Goal: Task Accomplishment & Management: Manage account settings

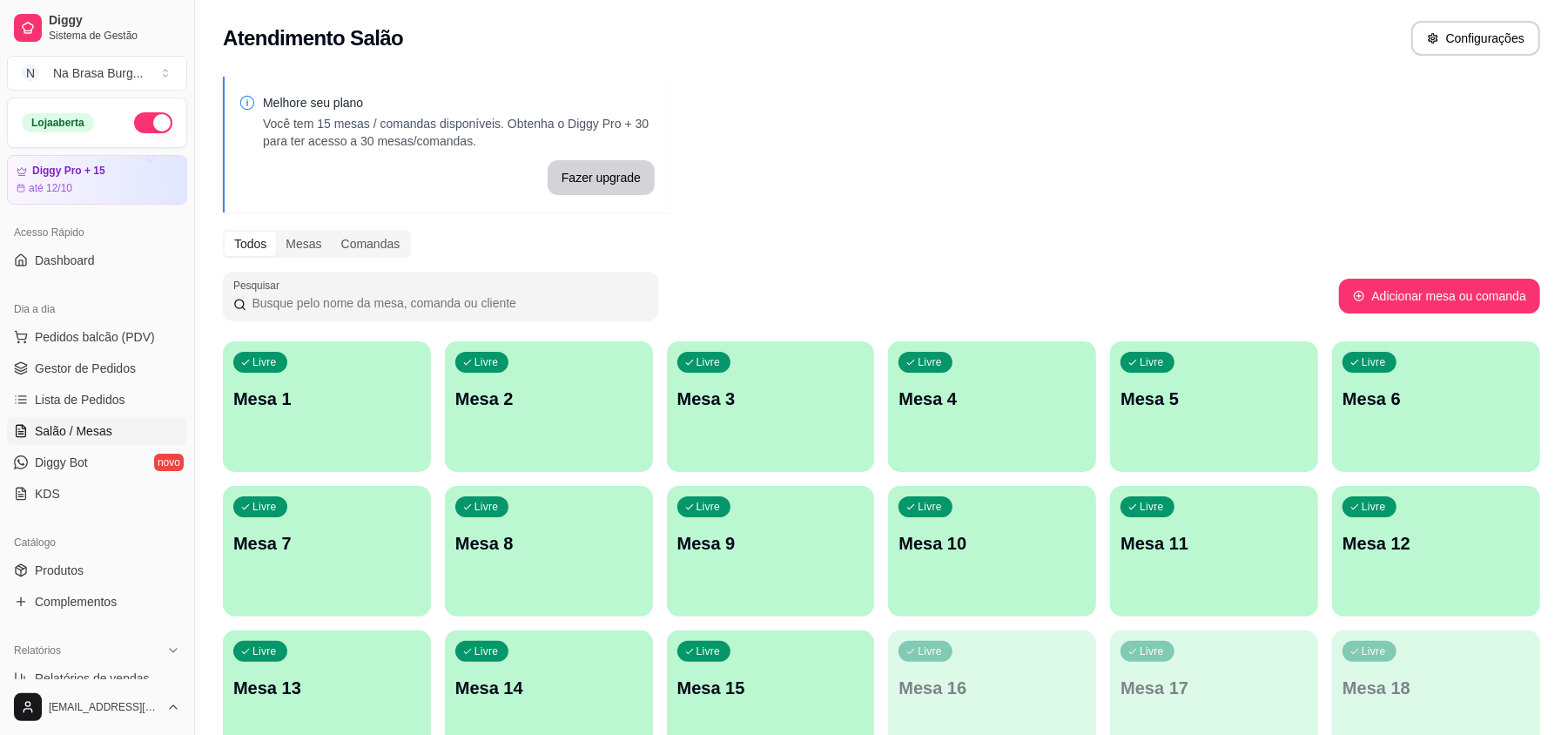
scroll to position [97, 0]
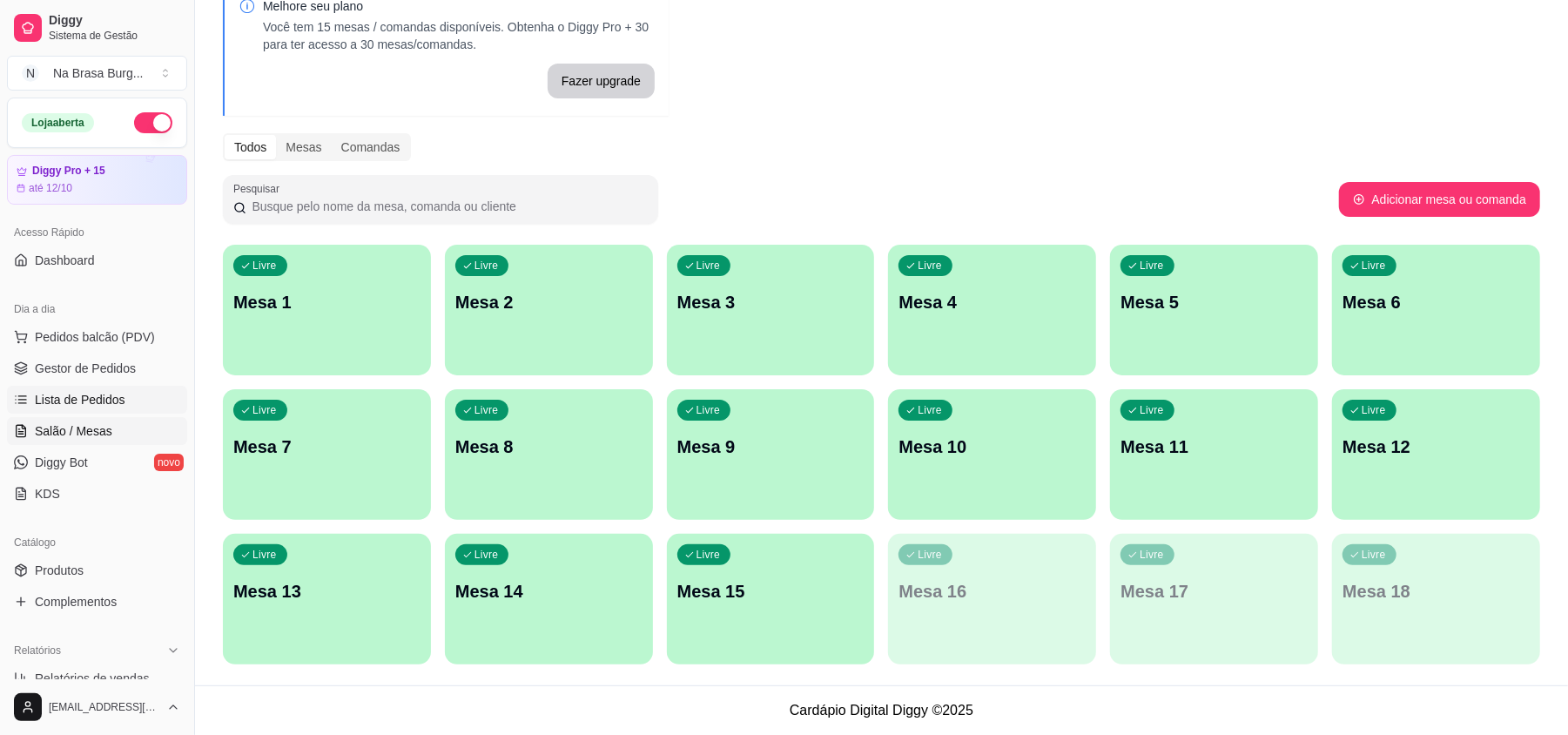
click at [86, 398] on span "Lista de Pedidos" at bounding box center [80, 400] width 91 height 18
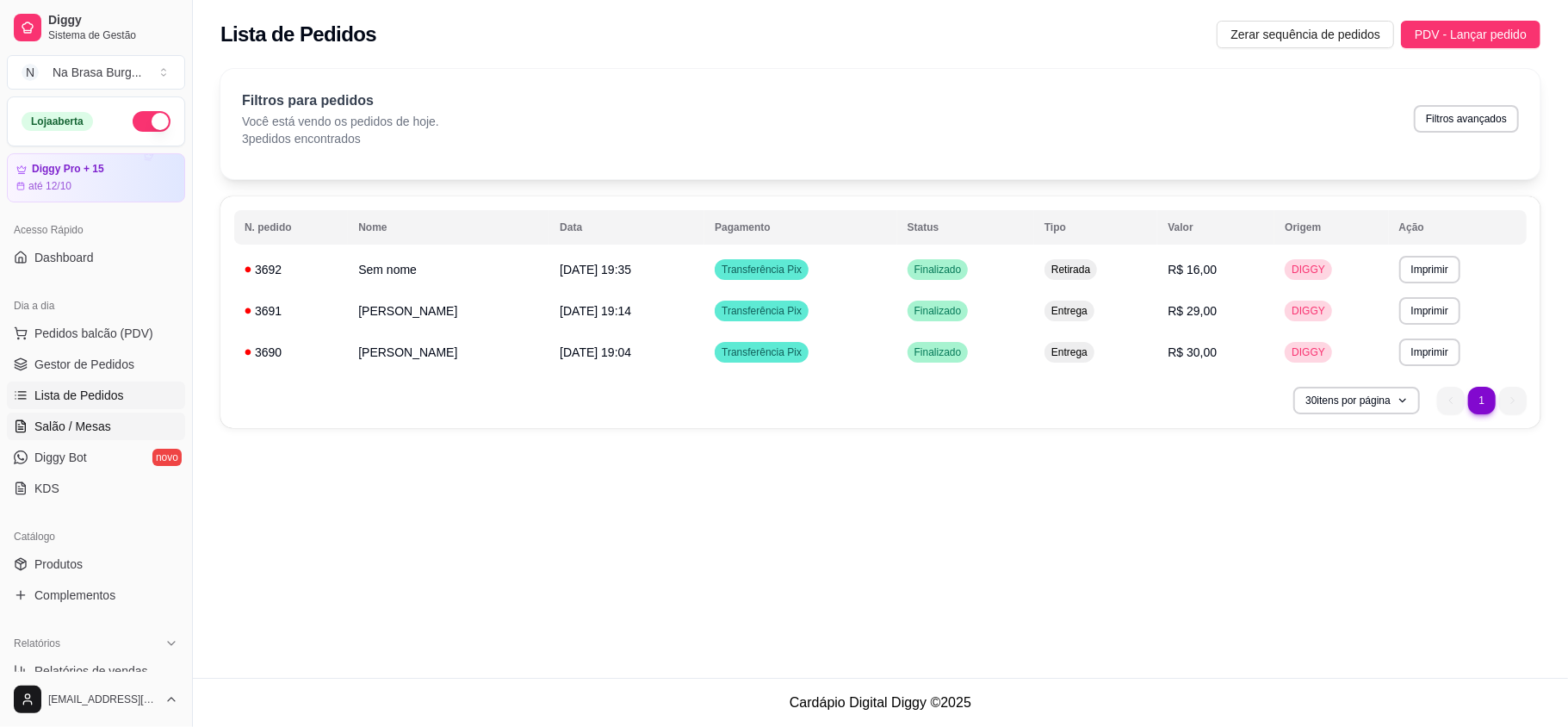
click at [127, 419] on link "Salão / Mesas" at bounding box center [95, 426] width 178 height 28
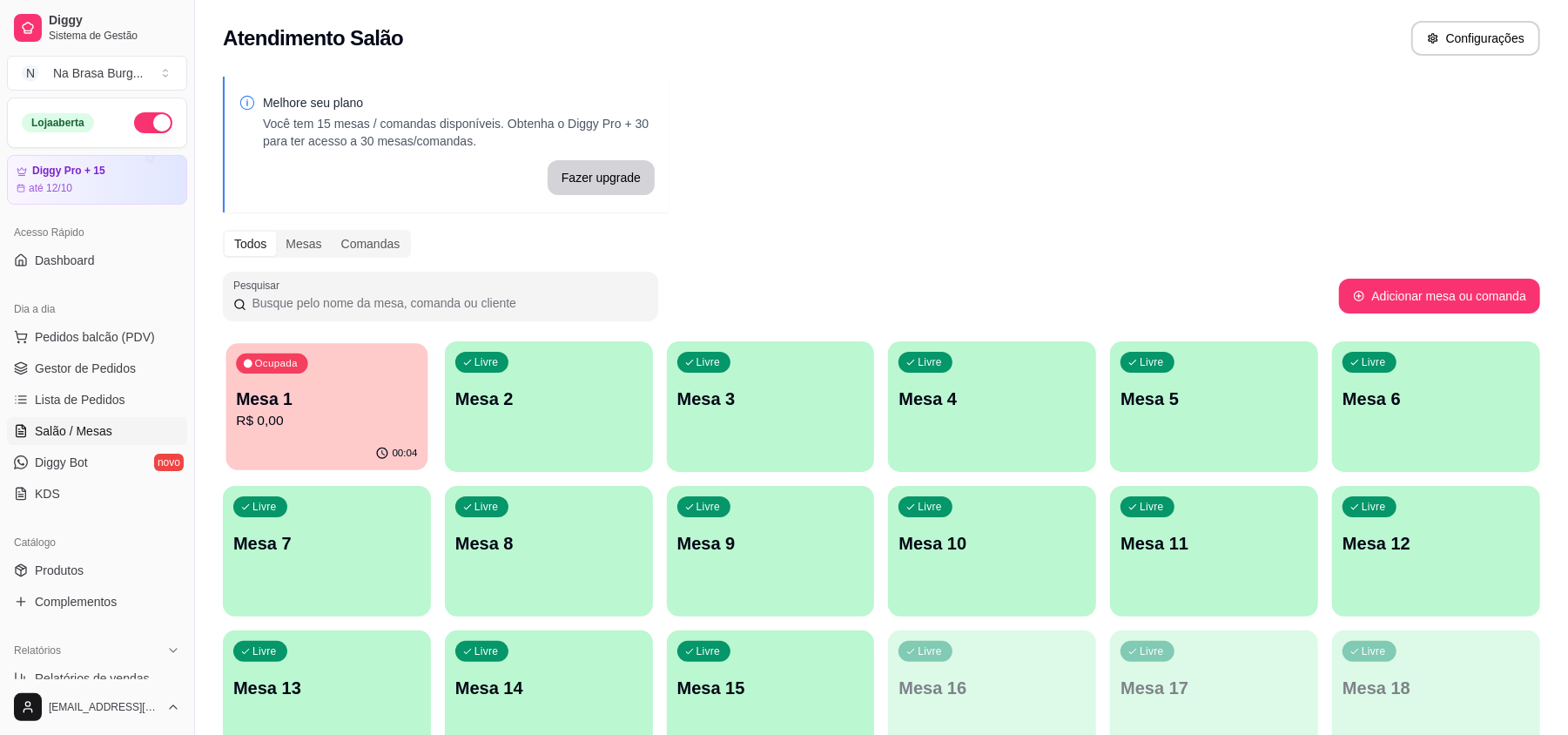
click at [340, 404] on p "Mesa 1" at bounding box center [326, 399] width 181 height 23
click at [120, 322] on div "Dia a dia" at bounding box center [96, 309] width 180 height 28
click at [136, 340] on span "Pedidos balcão (PDV)" at bounding box center [94, 337] width 120 height 18
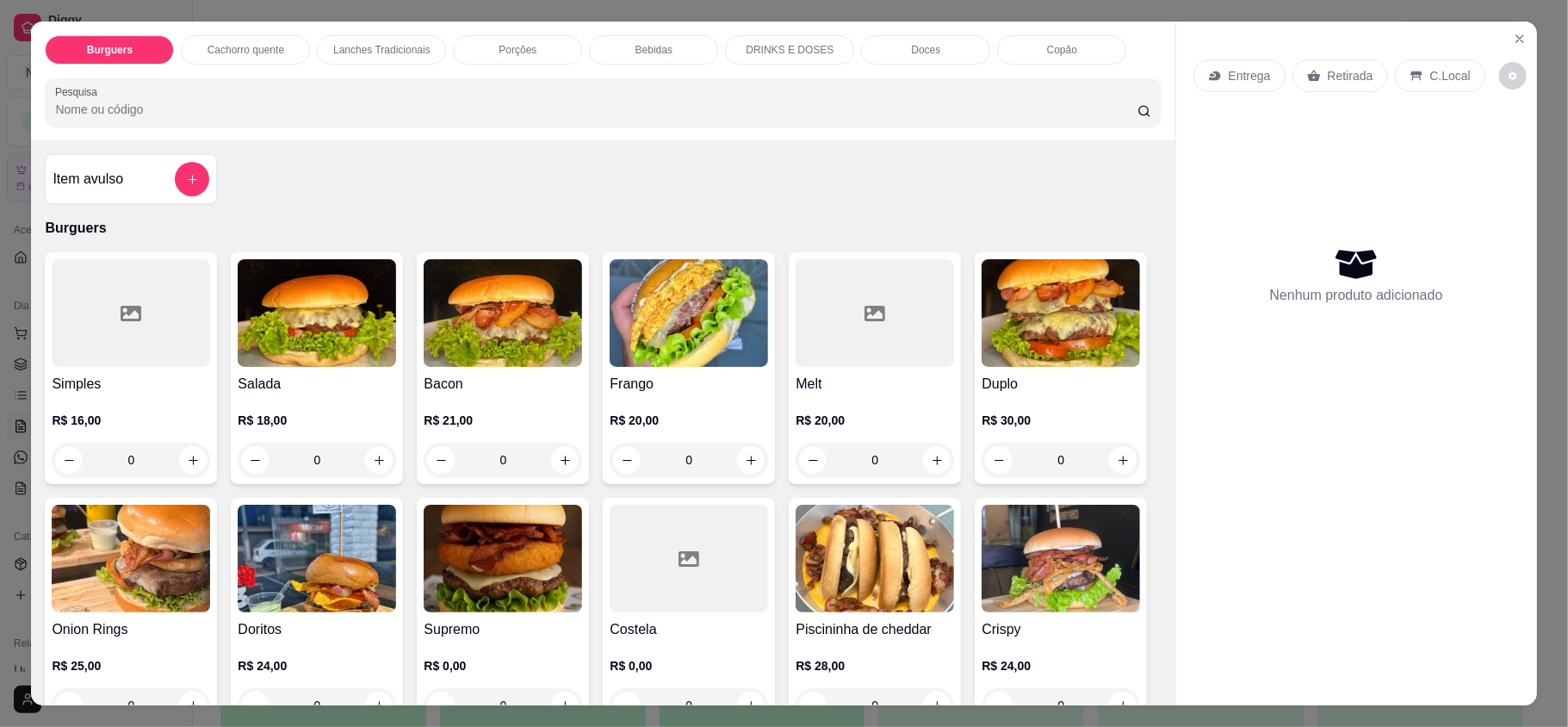
click at [259, 50] on p "Cachorro quente" at bounding box center [246, 50] width 77 height 13
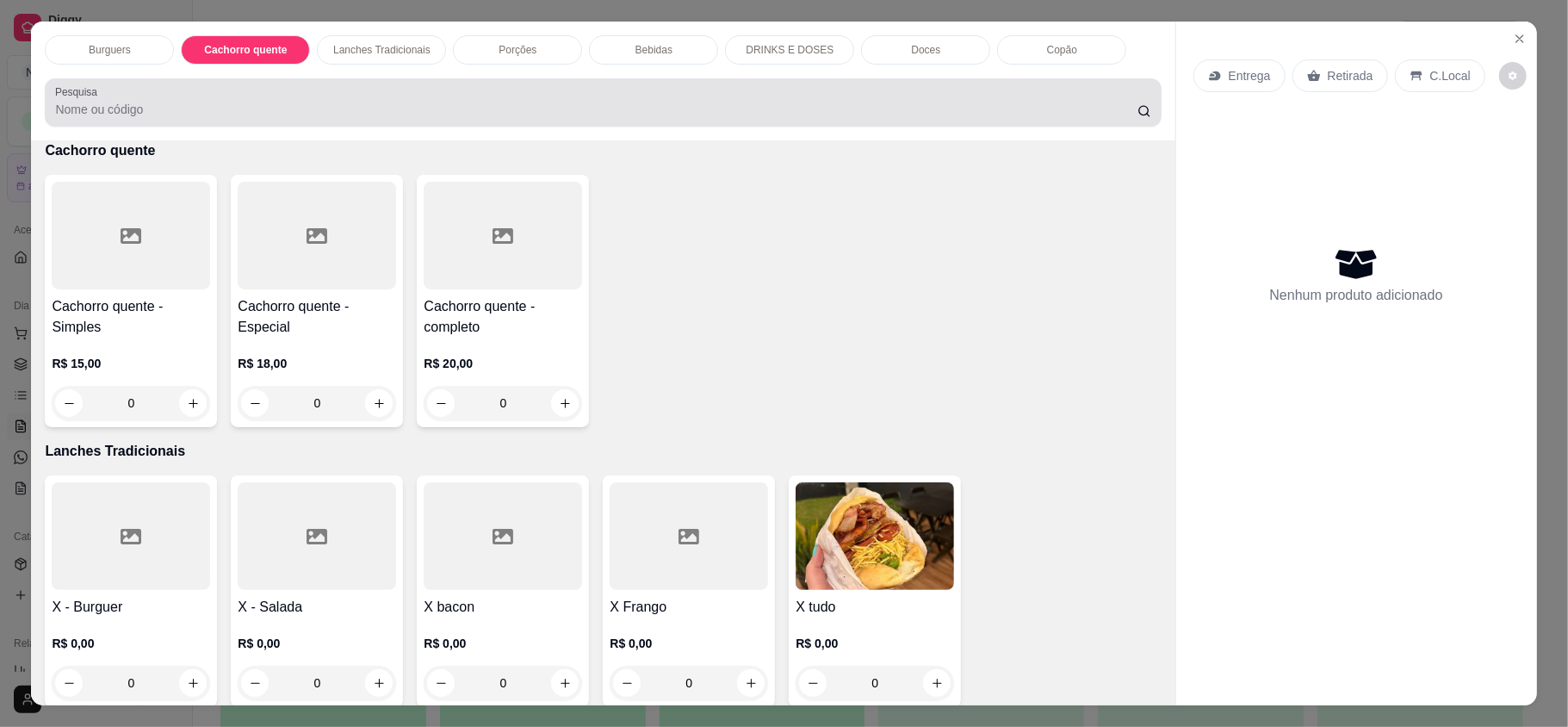
scroll to position [33, 0]
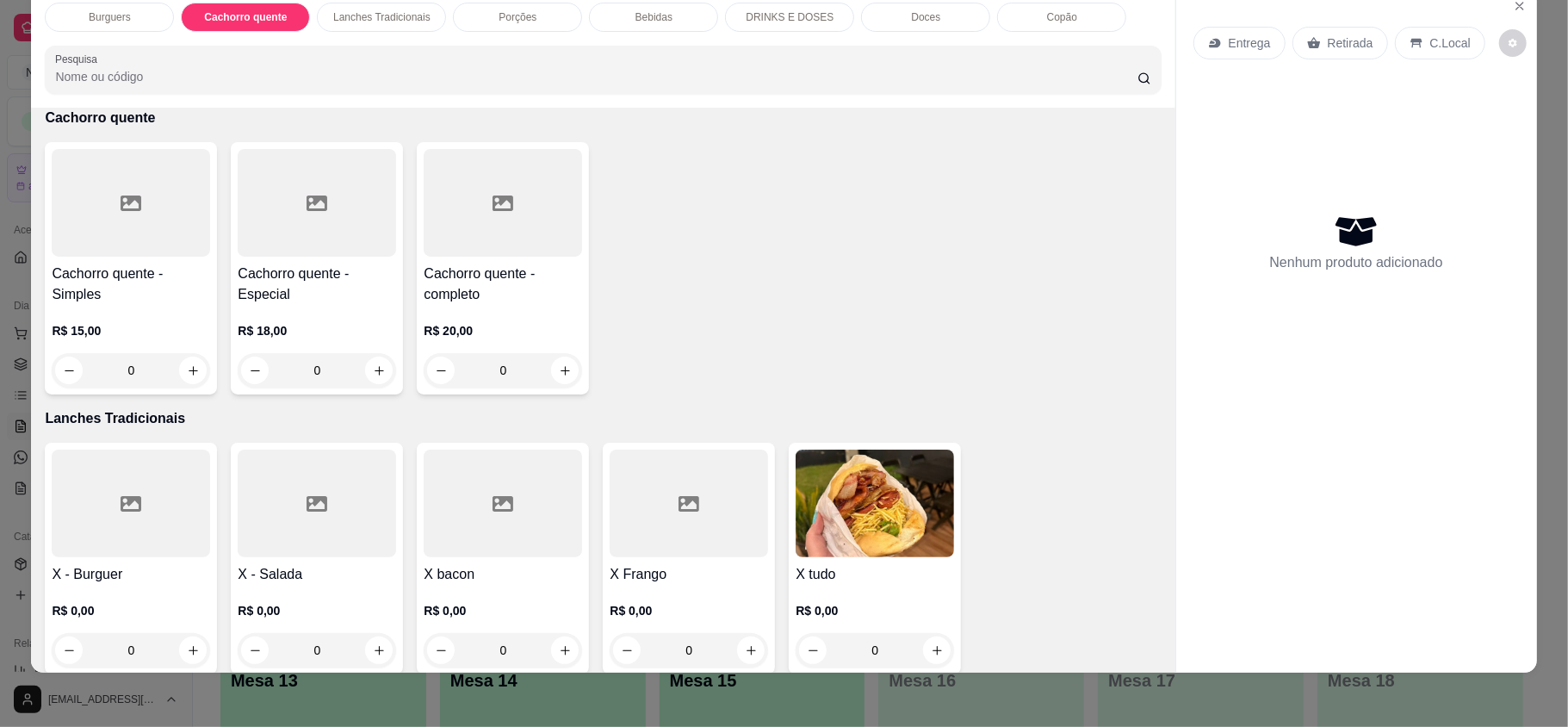
click at [549, 371] on div "0" at bounding box center [502, 371] width 159 height 35
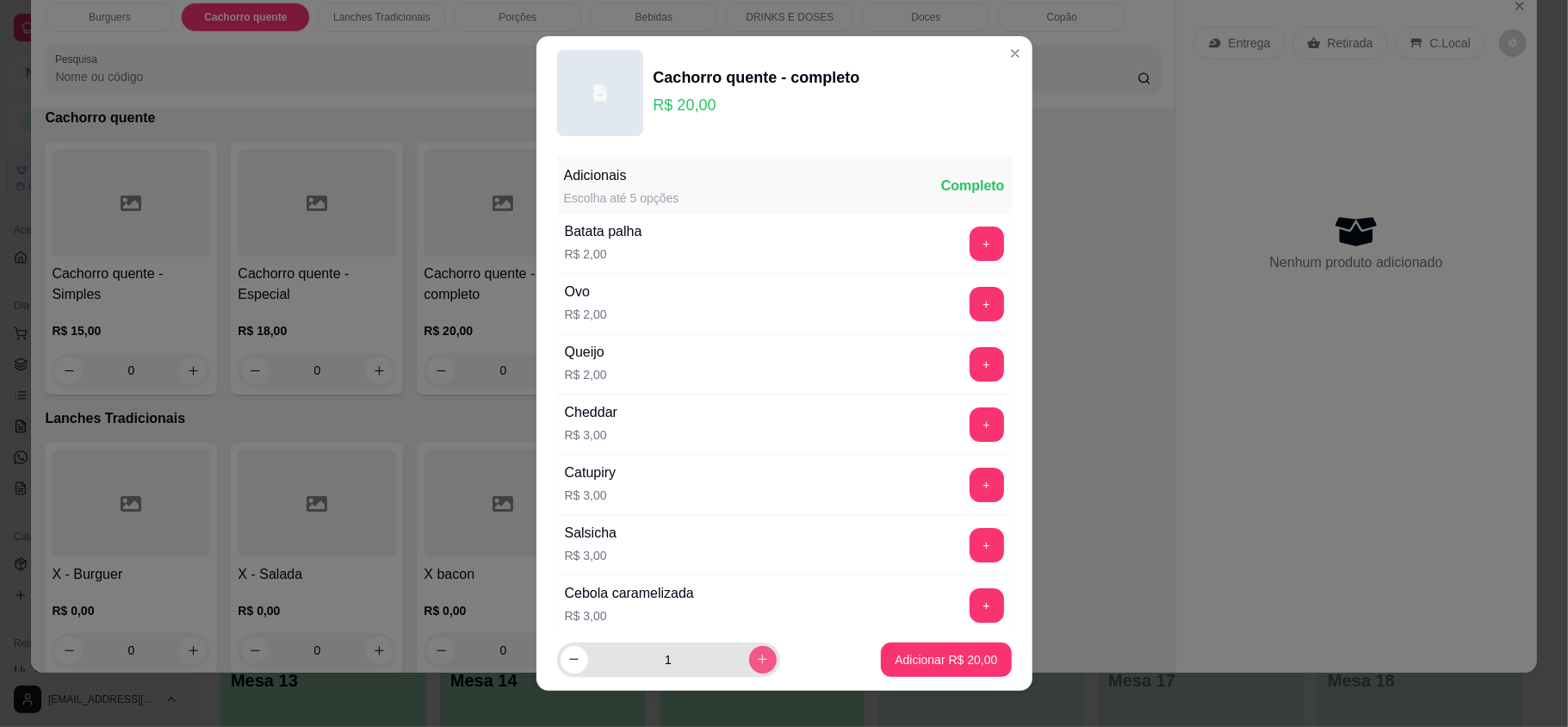
click at [758, 659] on icon "increase-product-quantity" at bounding box center [762, 661] width 10 height 10
type input "2"
click at [911, 663] on p "Adicionar R$ 40,00" at bounding box center [945, 660] width 102 height 17
type input "2"
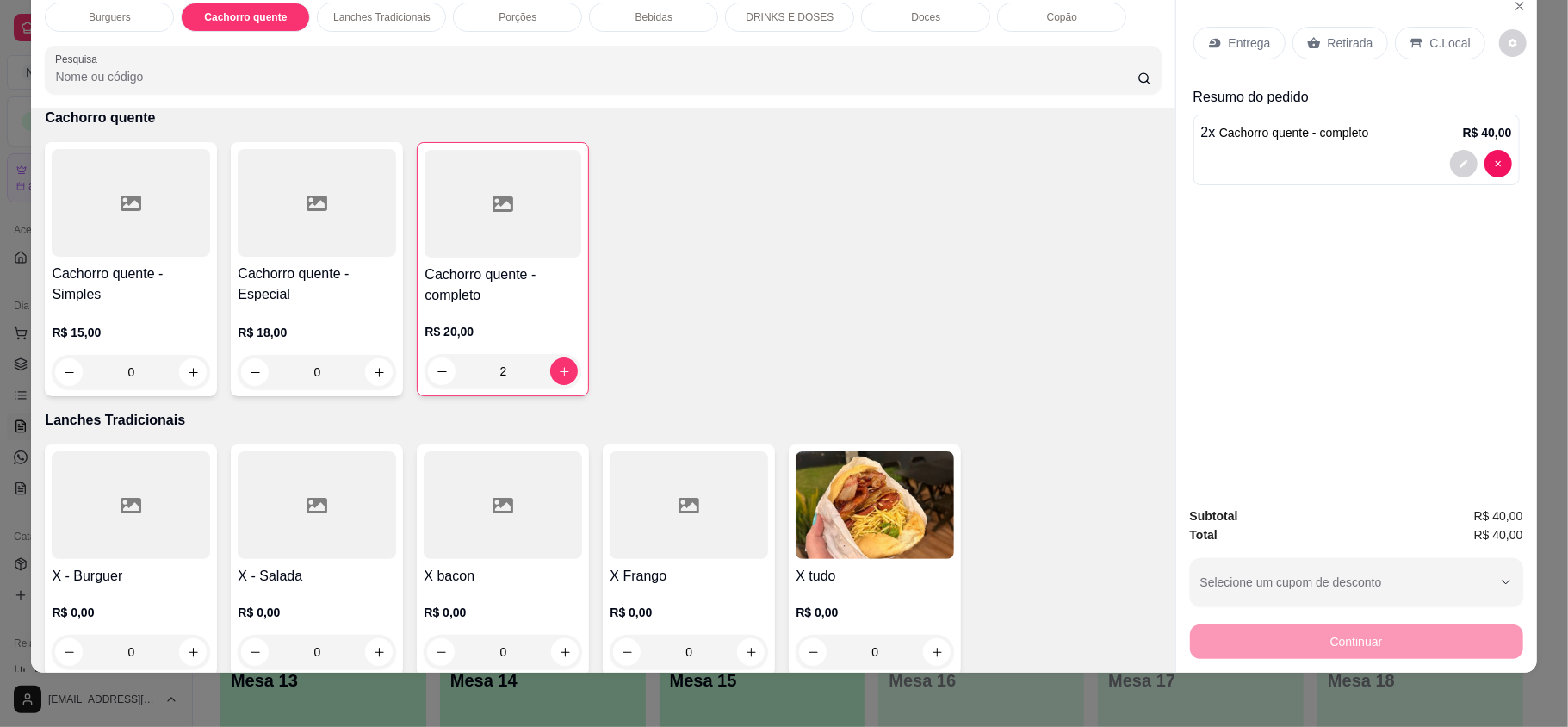
click at [1228, 39] on p "Entrega" at bounding box center [1249, 43] width 42 height 17
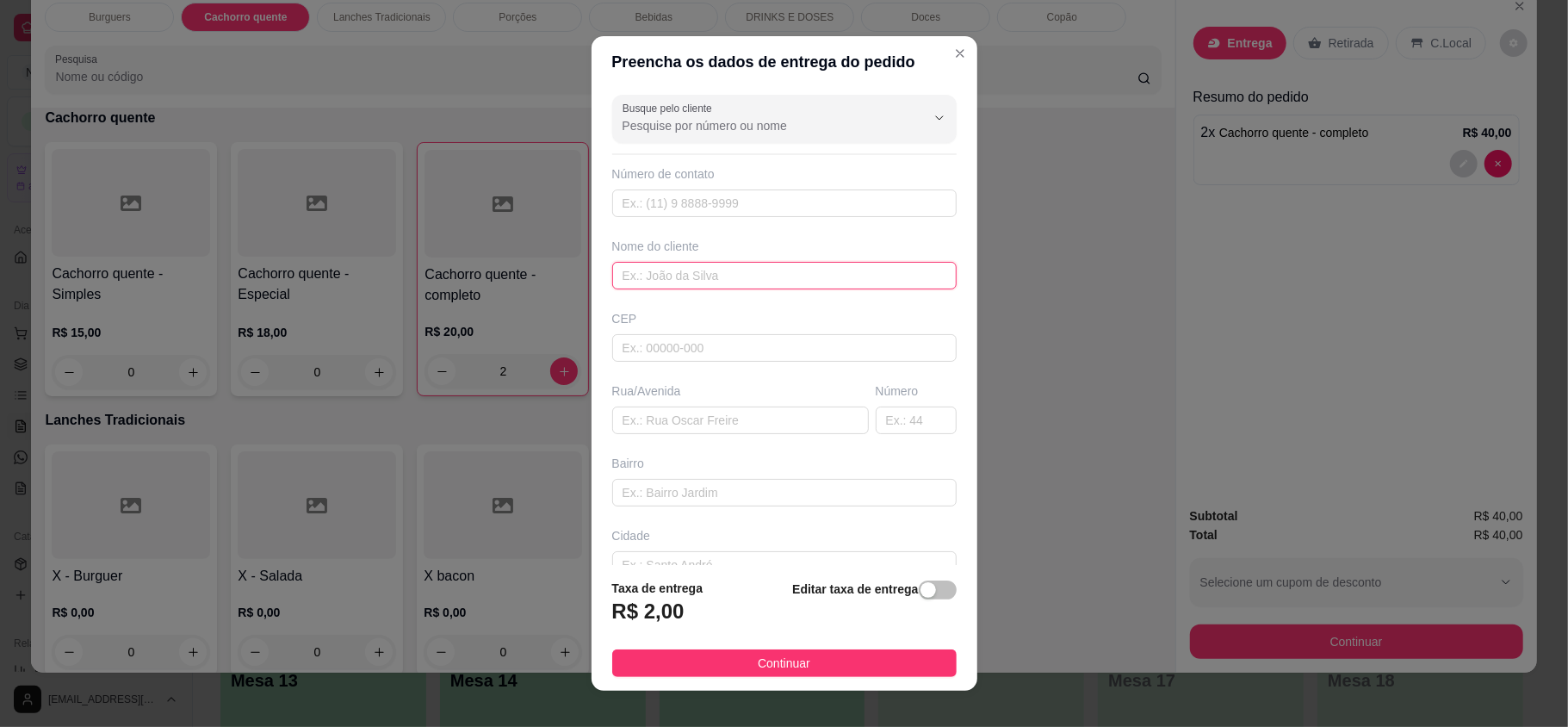
click at [849, 275] on input "text" at bounding box center [784, 275] width 345 height 28
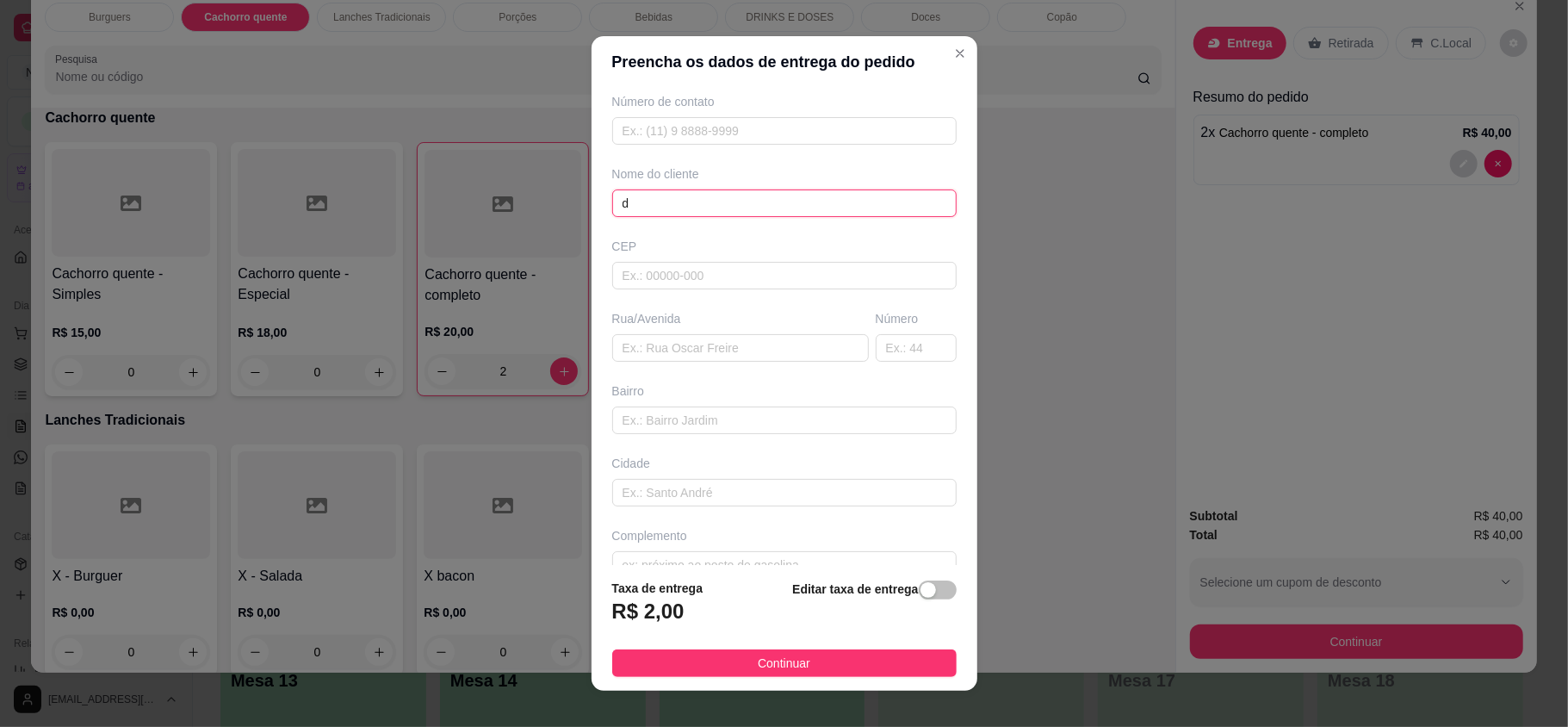
scroll to position [108, 0]
type input "d"
click at [804, 636] on footer "Taxa de entrega R$ 2,00 Editar taxa de entrega Continuar" at bounding box center [784, 628] width 386 height 126
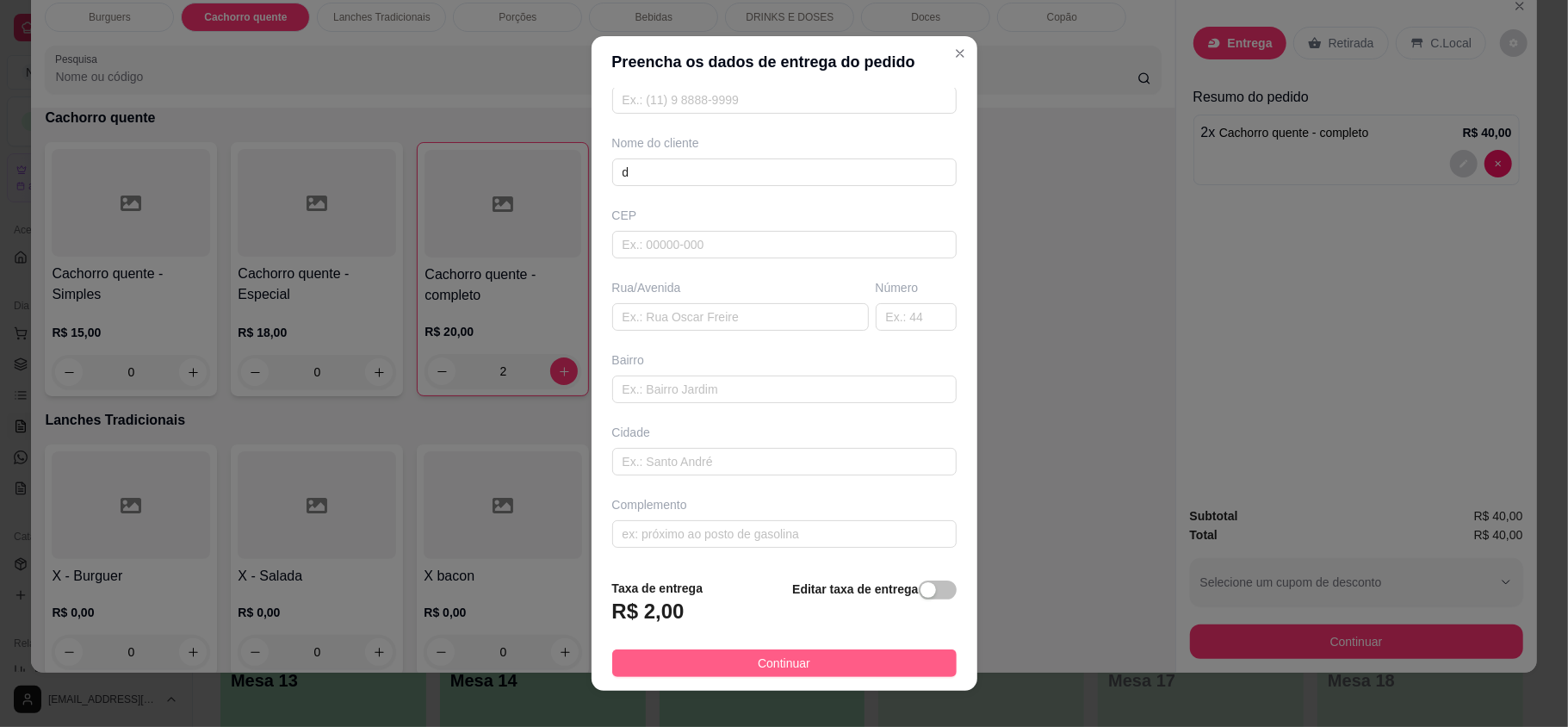
click at [813, 656] on button "Continuar" at bounding box center [784, 662] width 345 height 28
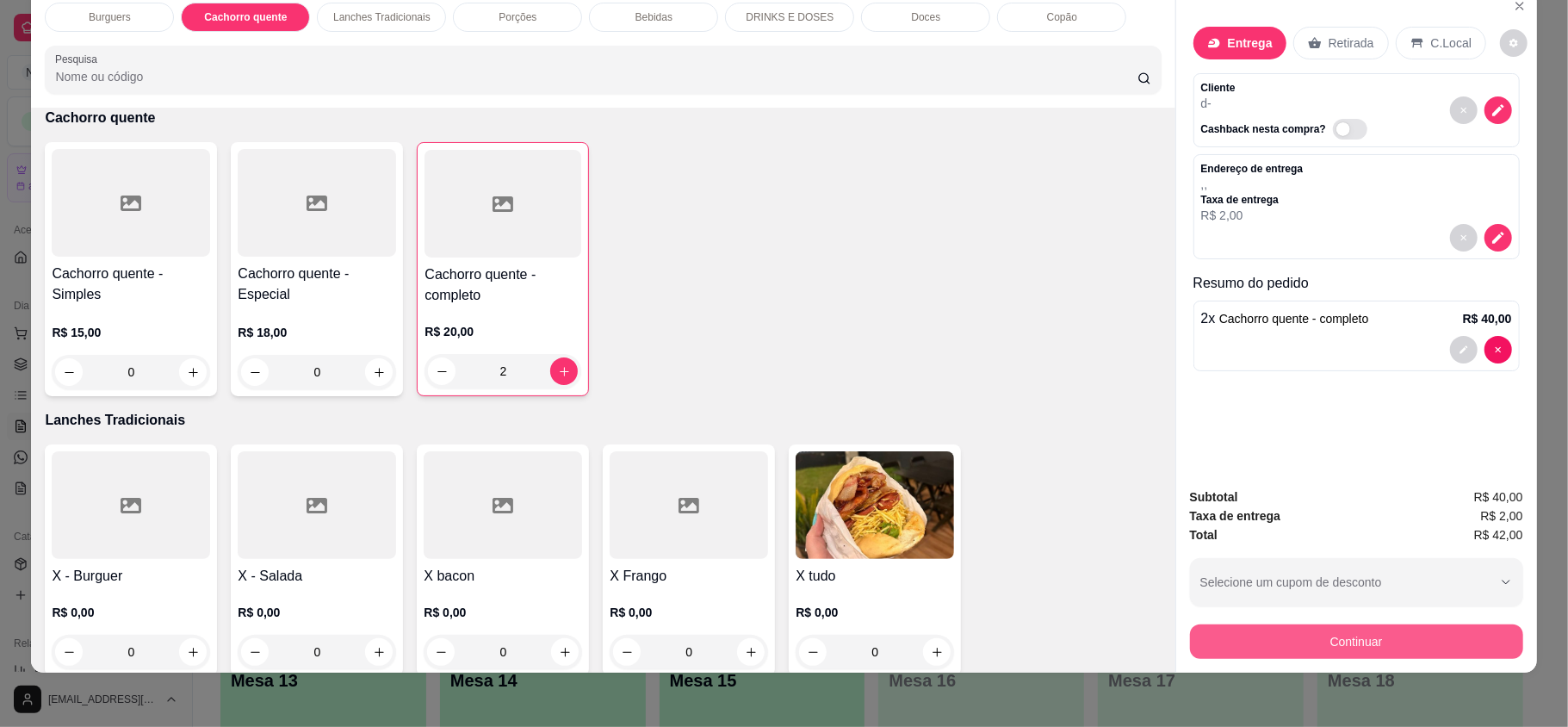
click at [1213, 641] on button "Continuar" at bounding box center [1356, 641] width 333 height 35
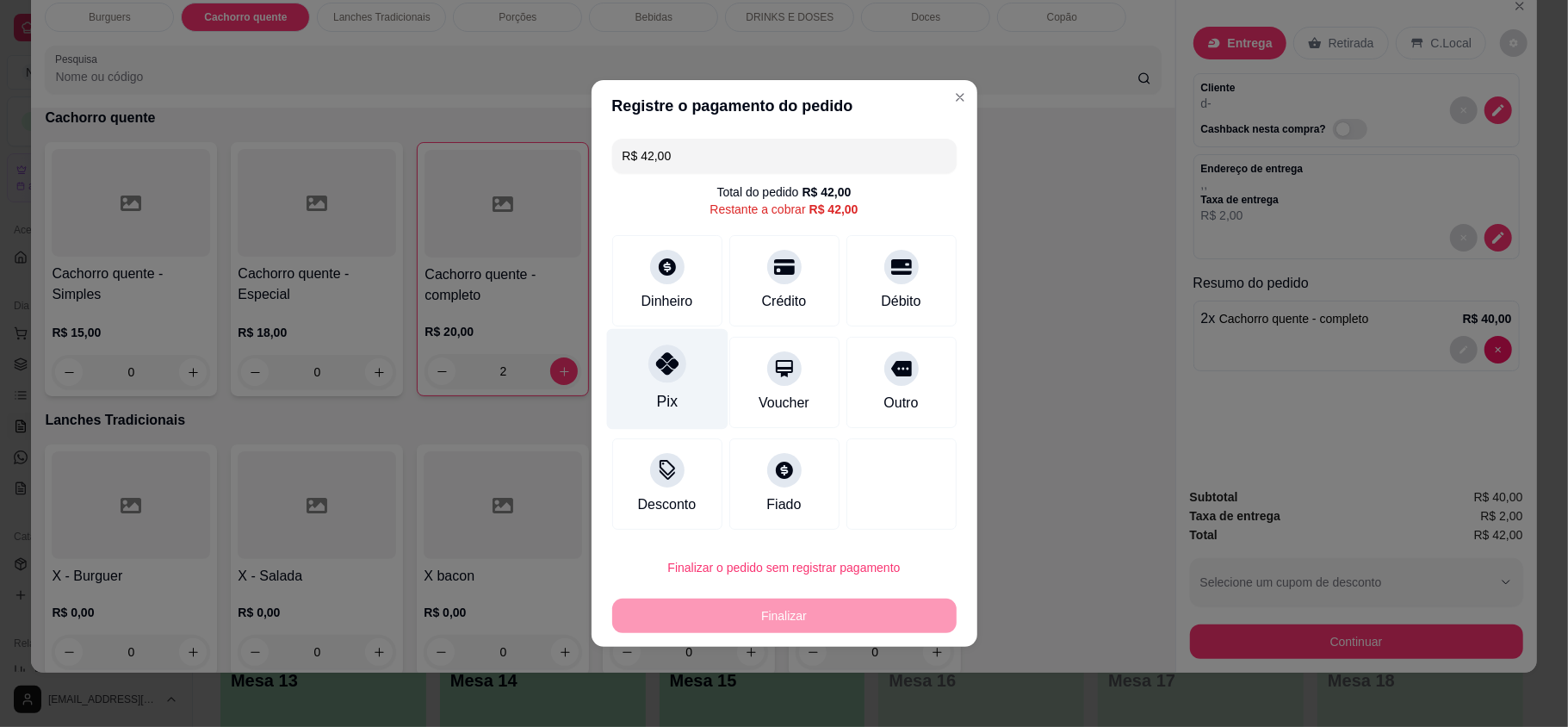
click at [655, 379] on div at bounding box center [666, 363] width 38 height 38
type input "R$ 0,00"
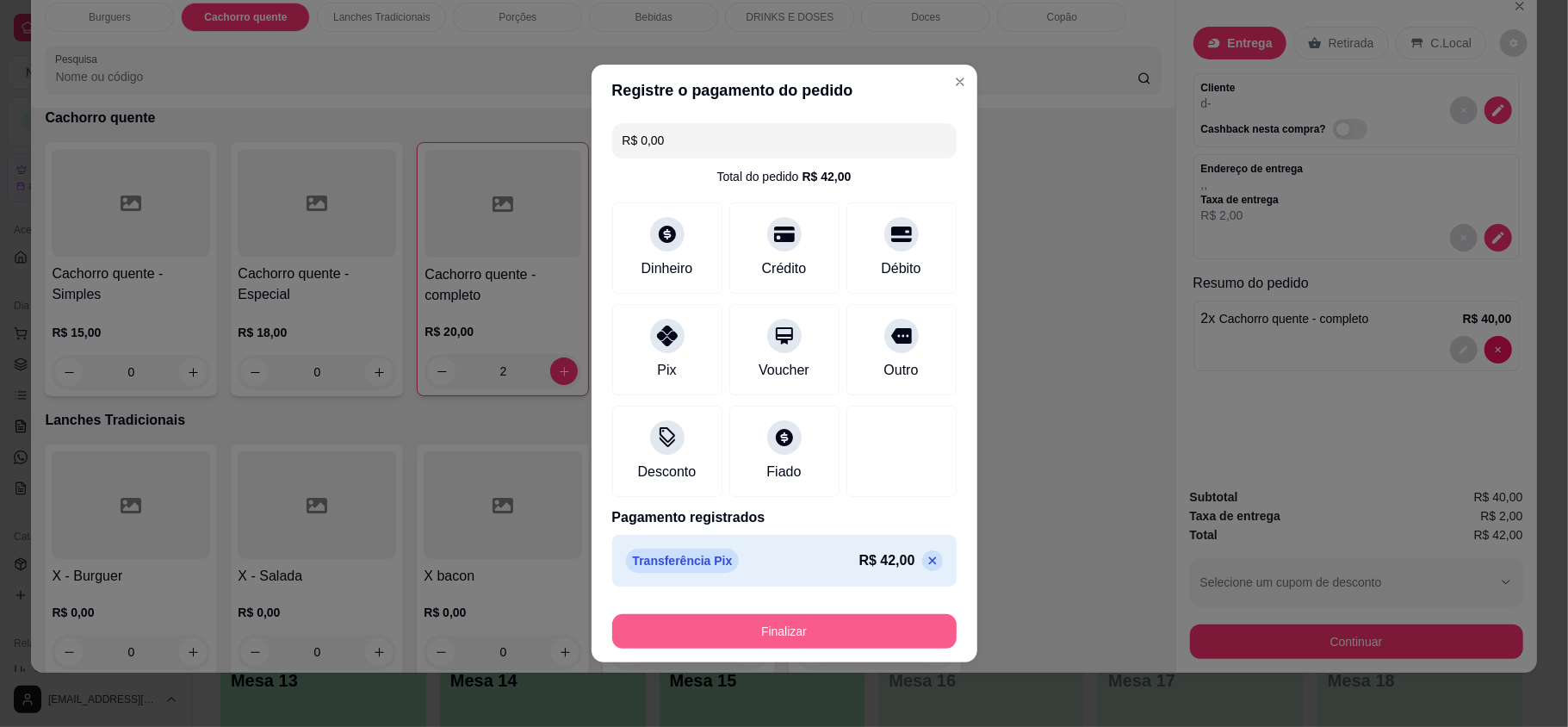
click at [738, 627] on button "Finalizar" at bounding box center [784, 632] width 345 height 35
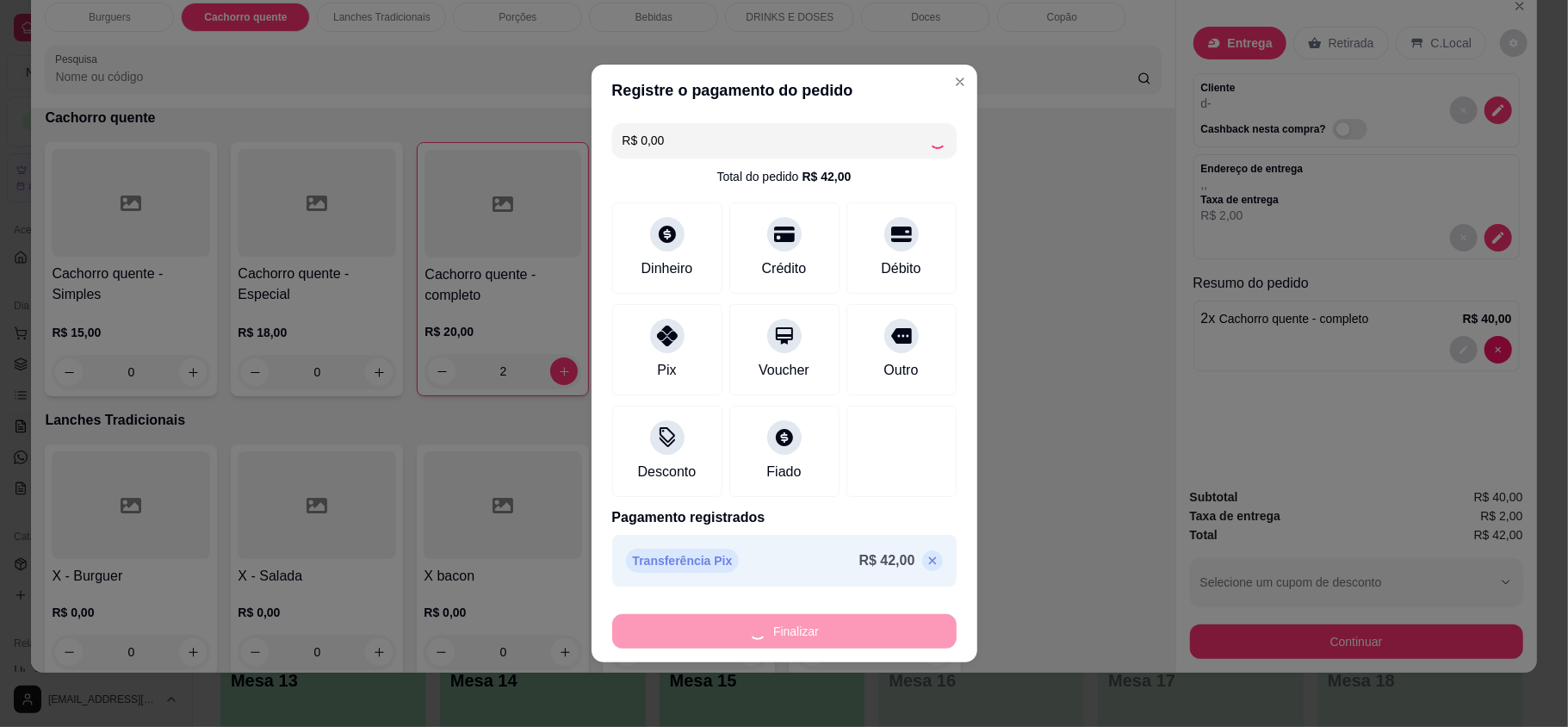
type input "0"
type input "-R$ 42,00"
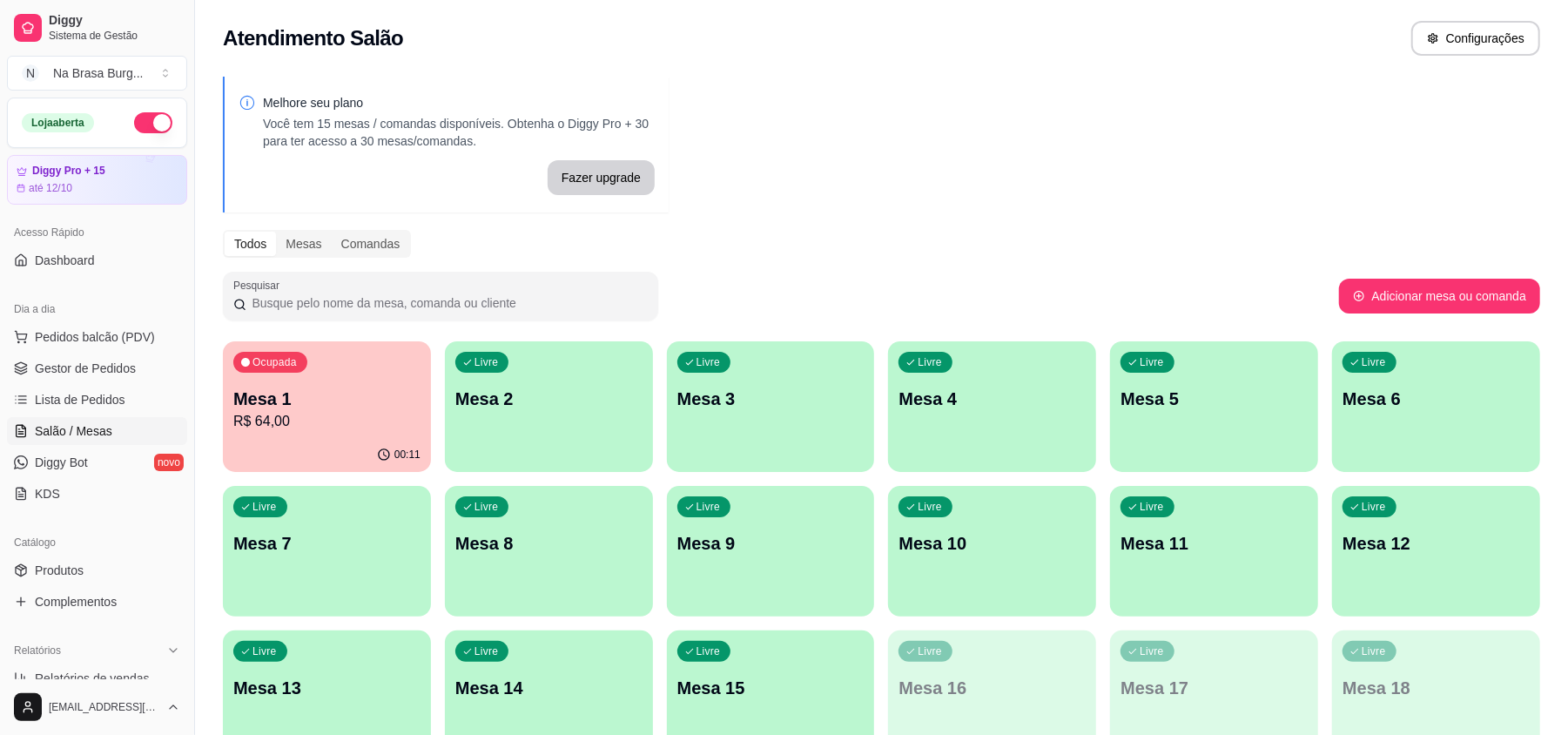
click at [367, 408] on p "Mesa 1" at bounding box center [327, 398] width 187 height 24
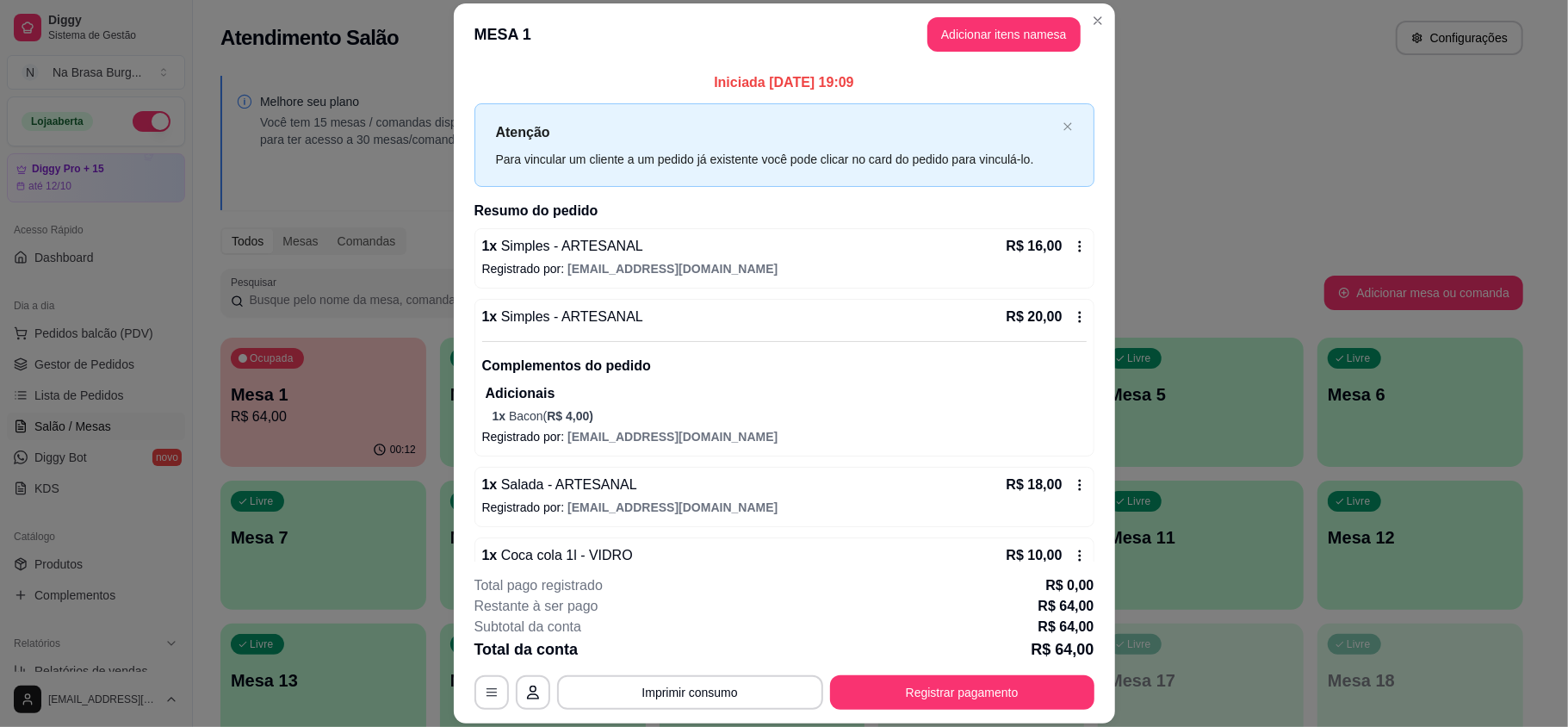
scroll to position [45, 0]
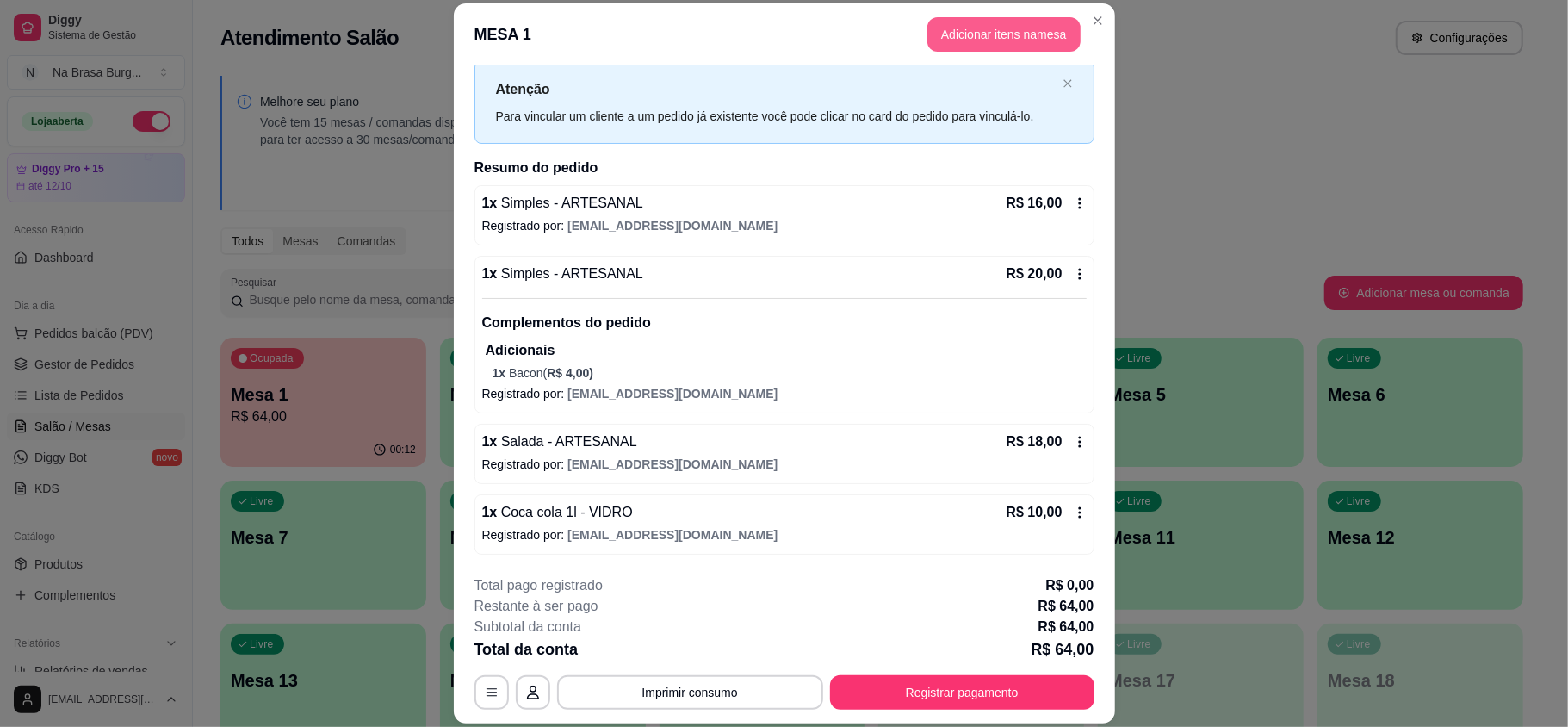
click at [979, 29] on button "Adicionar itens na mesa" at bounding box center [1003, 35] width 153 height 35
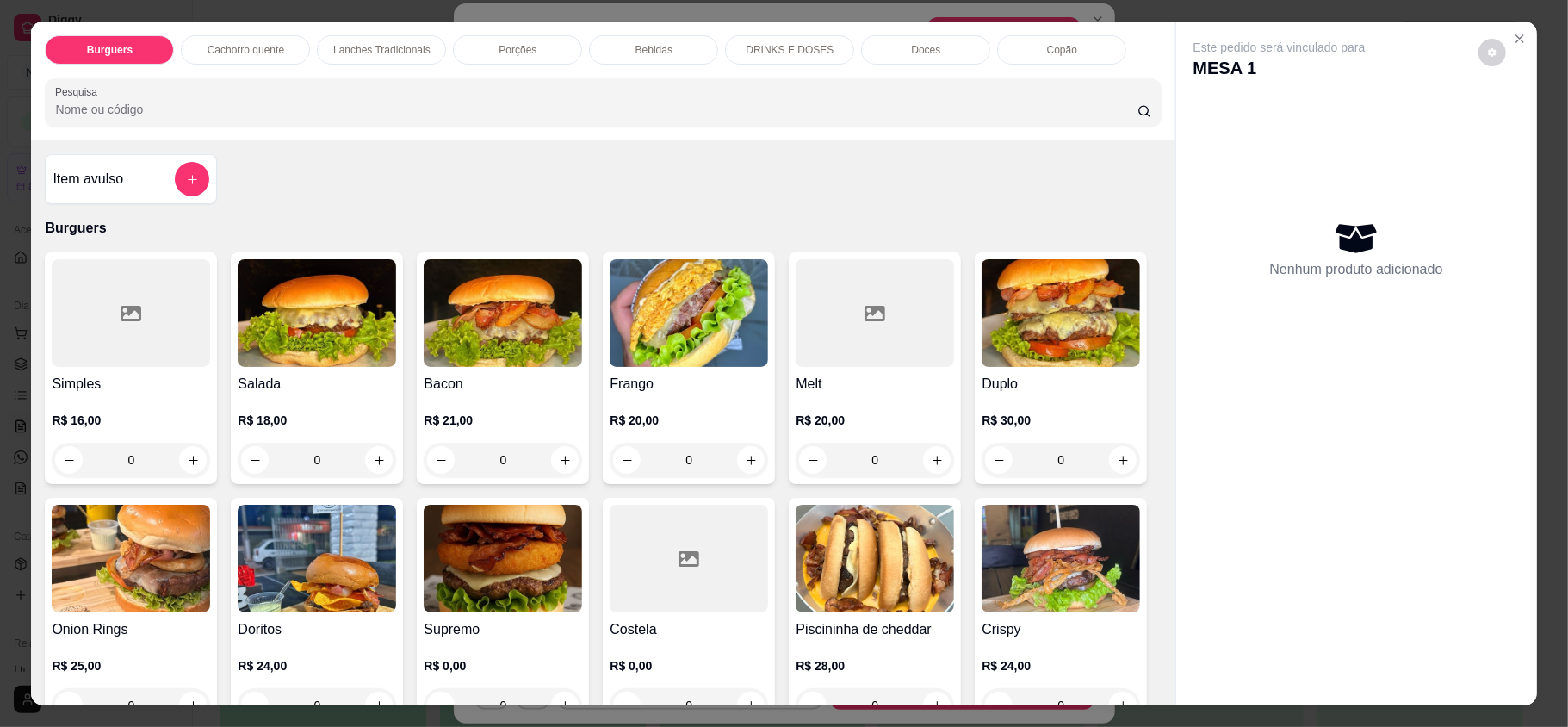
click at [517, 50] on p "Porções" at bounding box center [517, 50] width 38 height 13
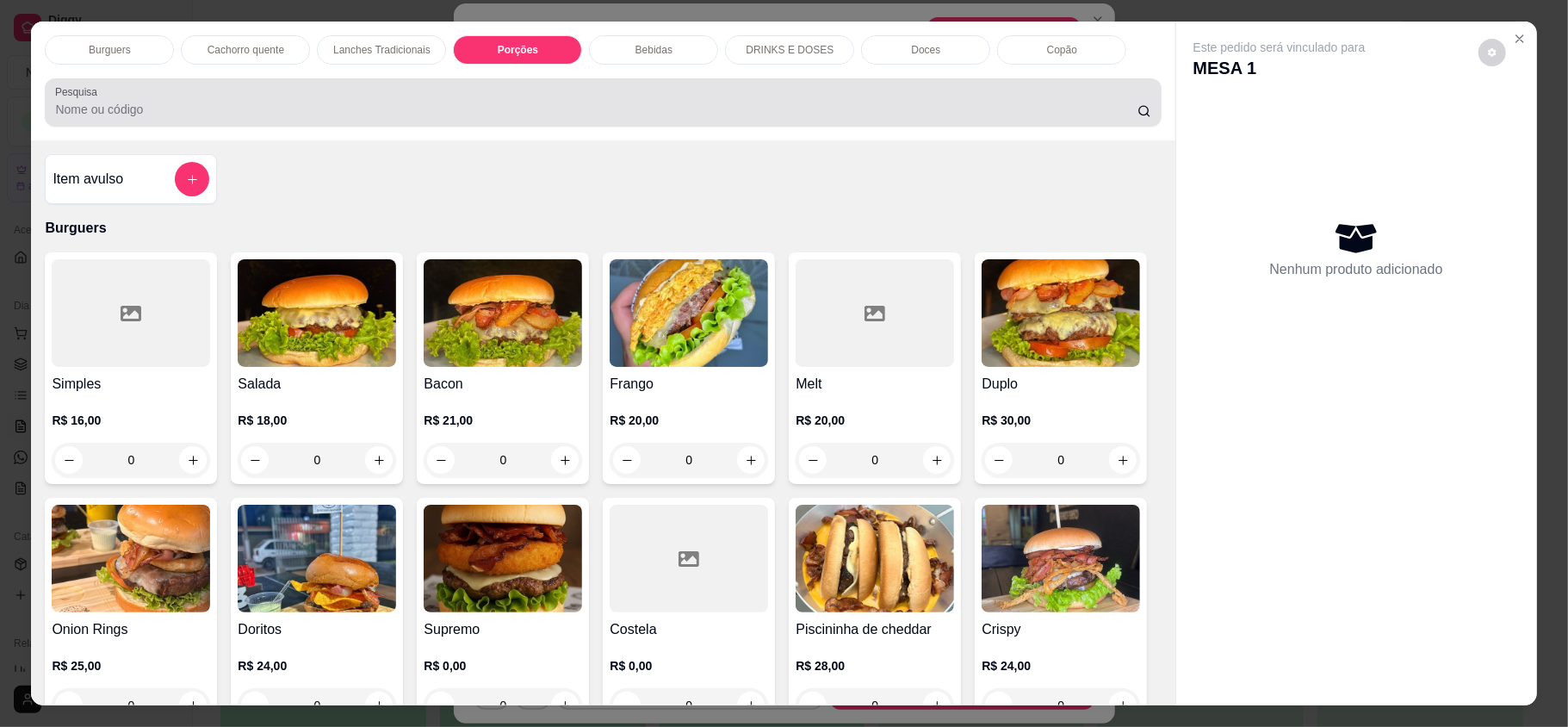
scroll to position [33, 0]
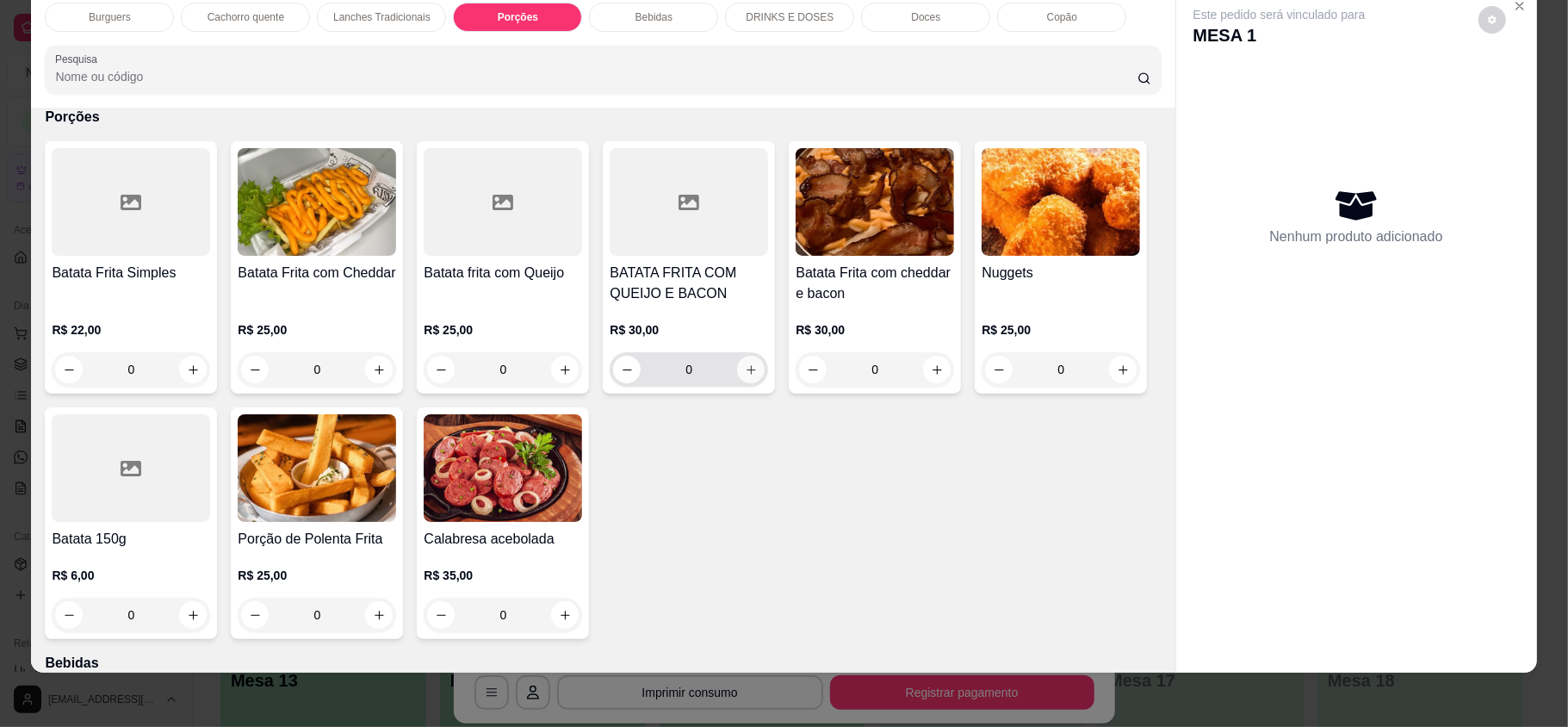
click at [749, 367] on button "increase-product-quantity" at bounding box center [751, 369] width 28 height 28
type input "1"
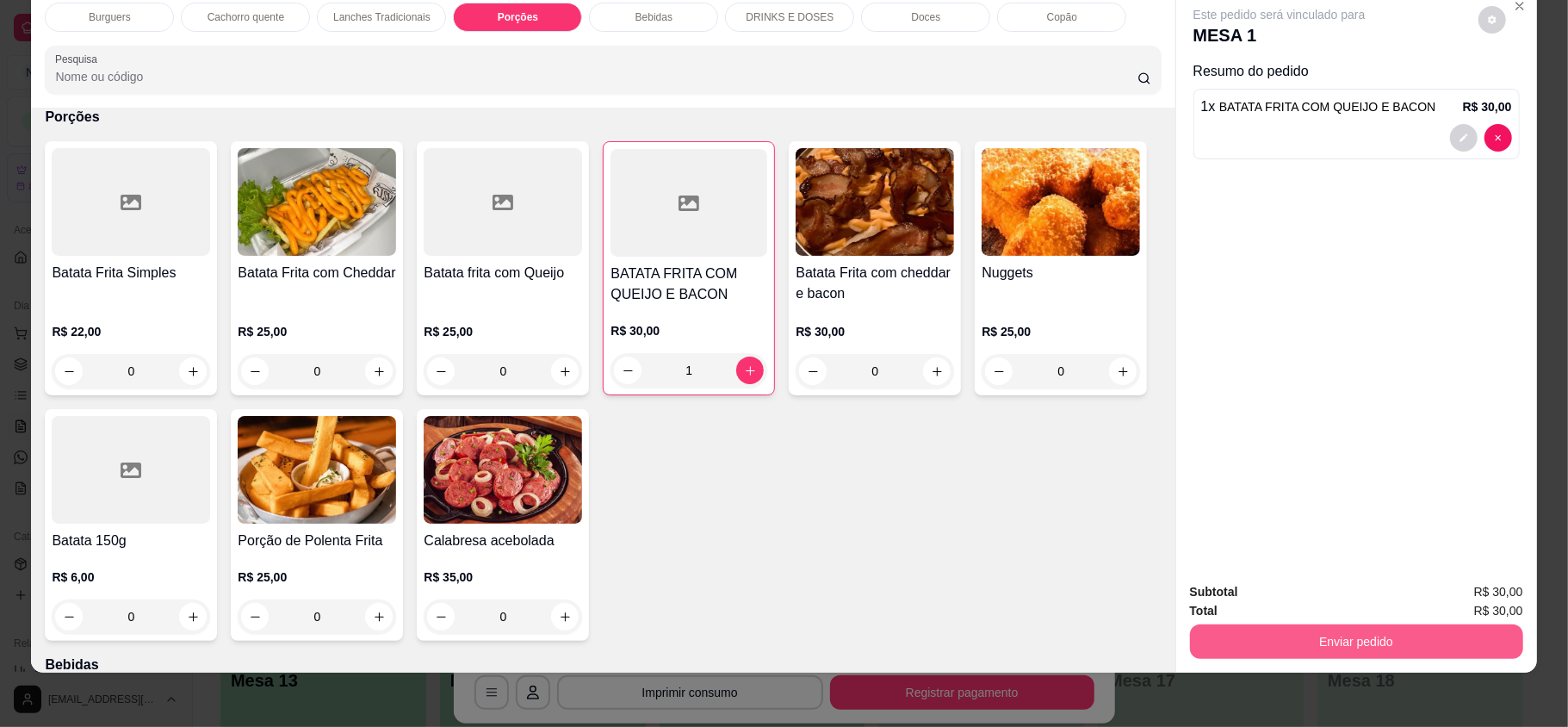
click at [1485, 636] on button "Enviar pedido" at bounding box center [1356, 641] width 333 height 35
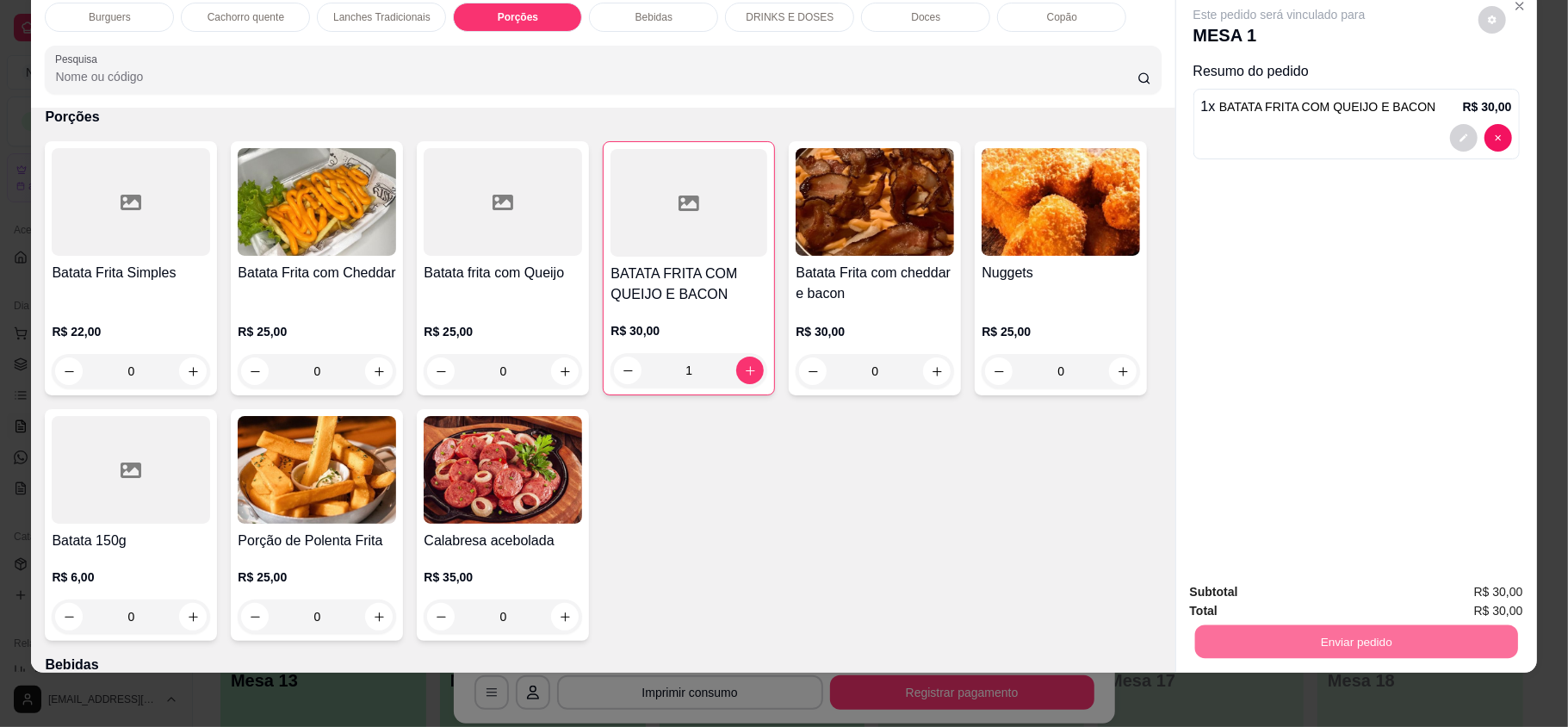
click at [1327, 604] on button "Registrar cliente" at bounding box center [1361, 599] width 114 height 33
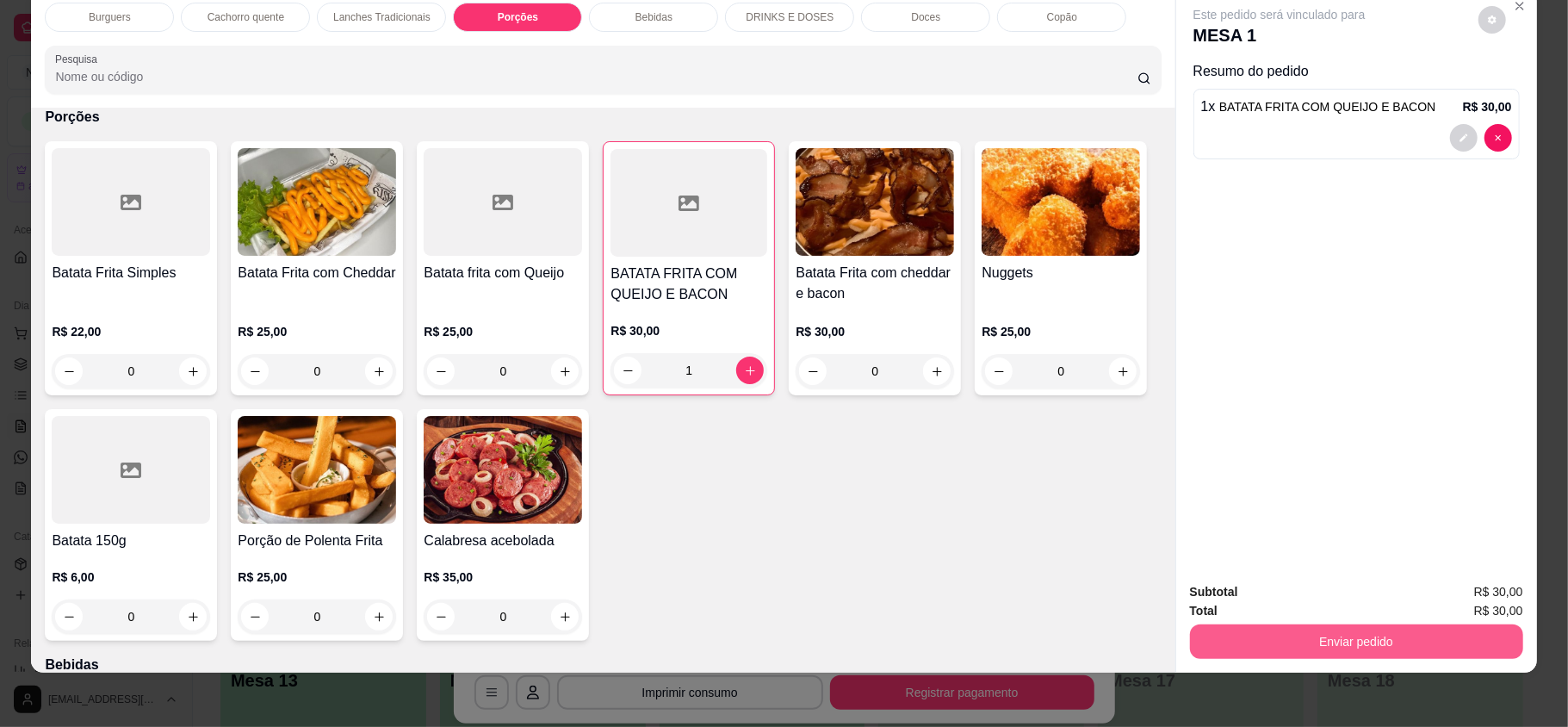
click at [1368, 652] on button "Enviar pedido" at bounding box center [1356, 641] width 333 height 35
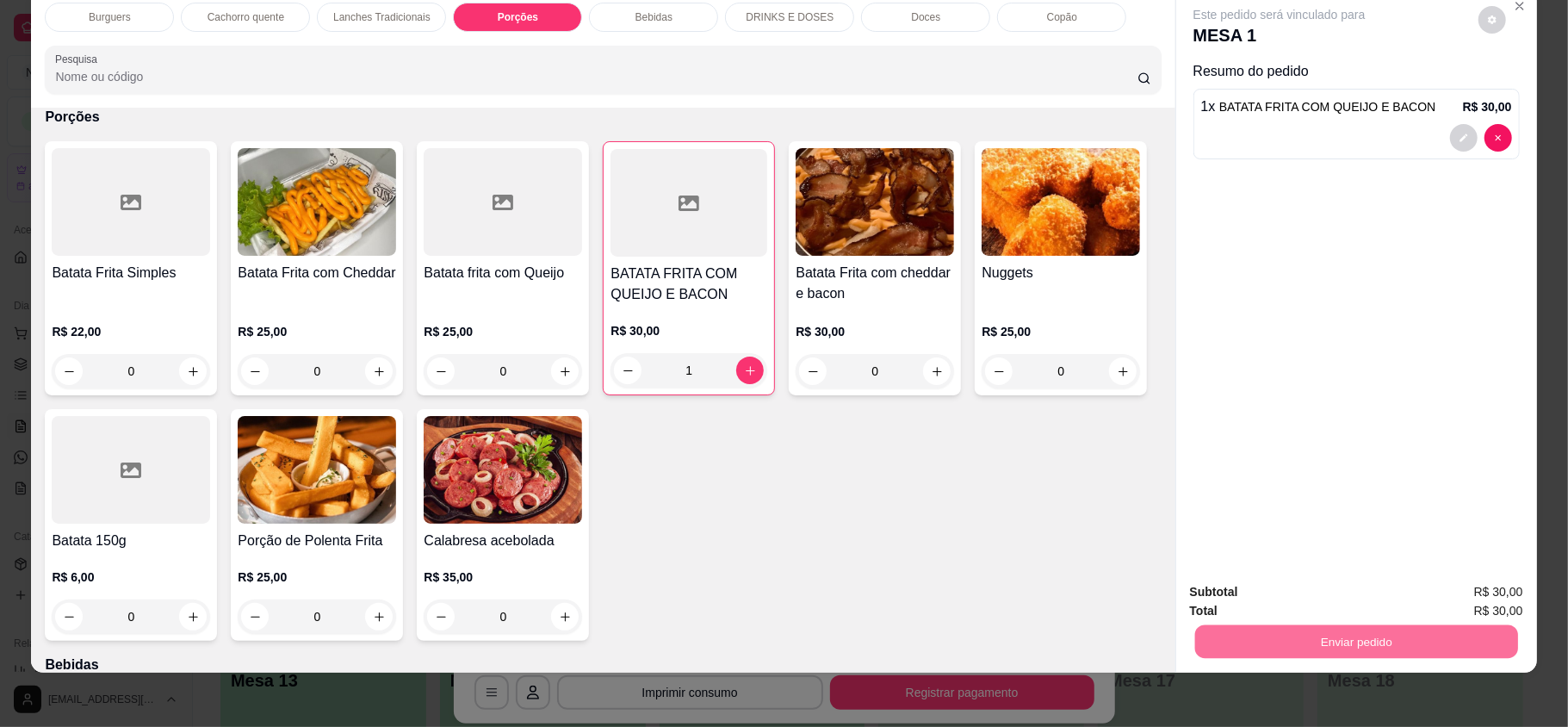
click at [1488, 597] on button "Enviar pedido" at bounding box center [1476, 599] width 97 height 33
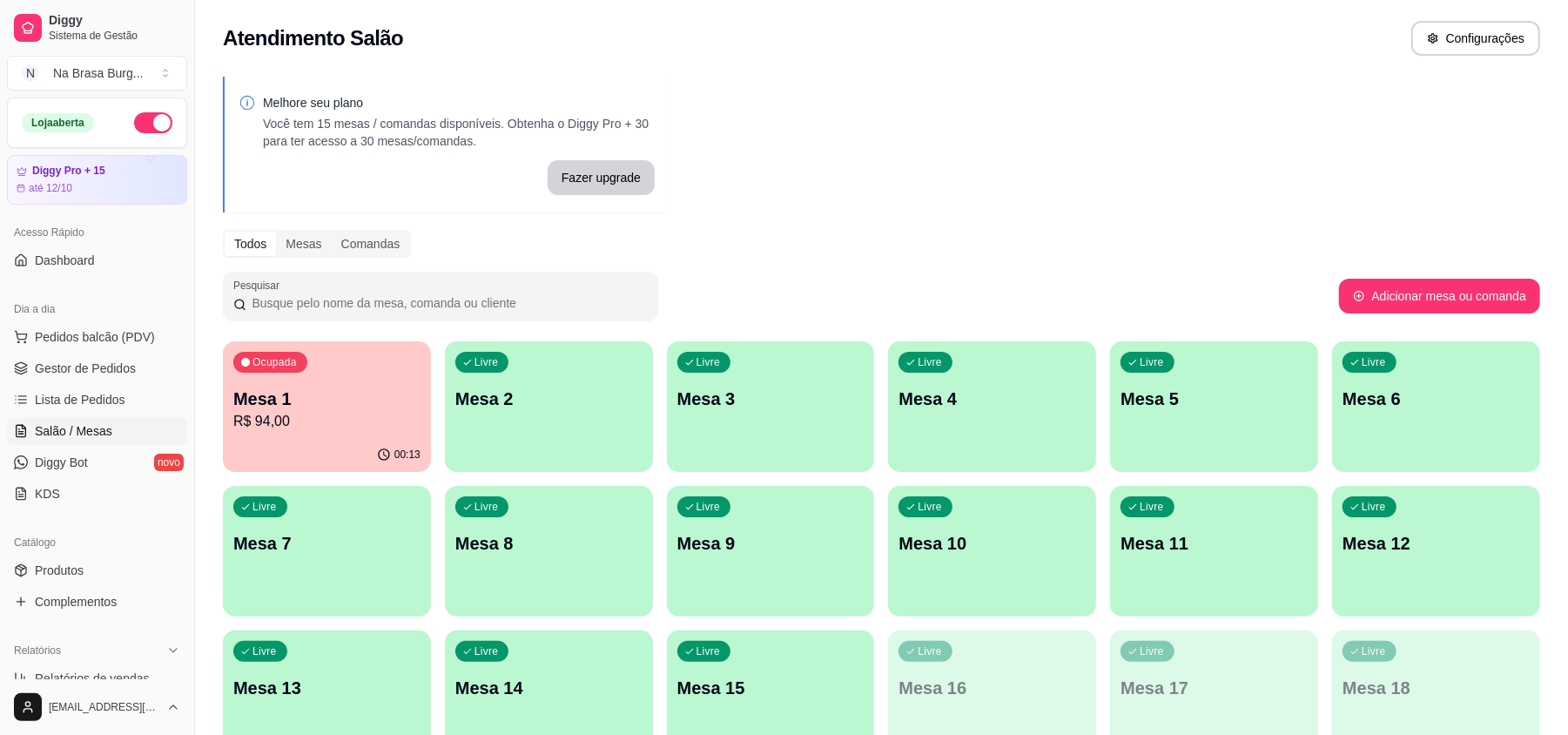
click at [293, 400] on p "Mesa 1" at bounding box center [327, 398] width 187 height 24
click at [124, 342] on span "Pedidos balcão (PDV)" at bounding box center [94, 337] width 120 height 18
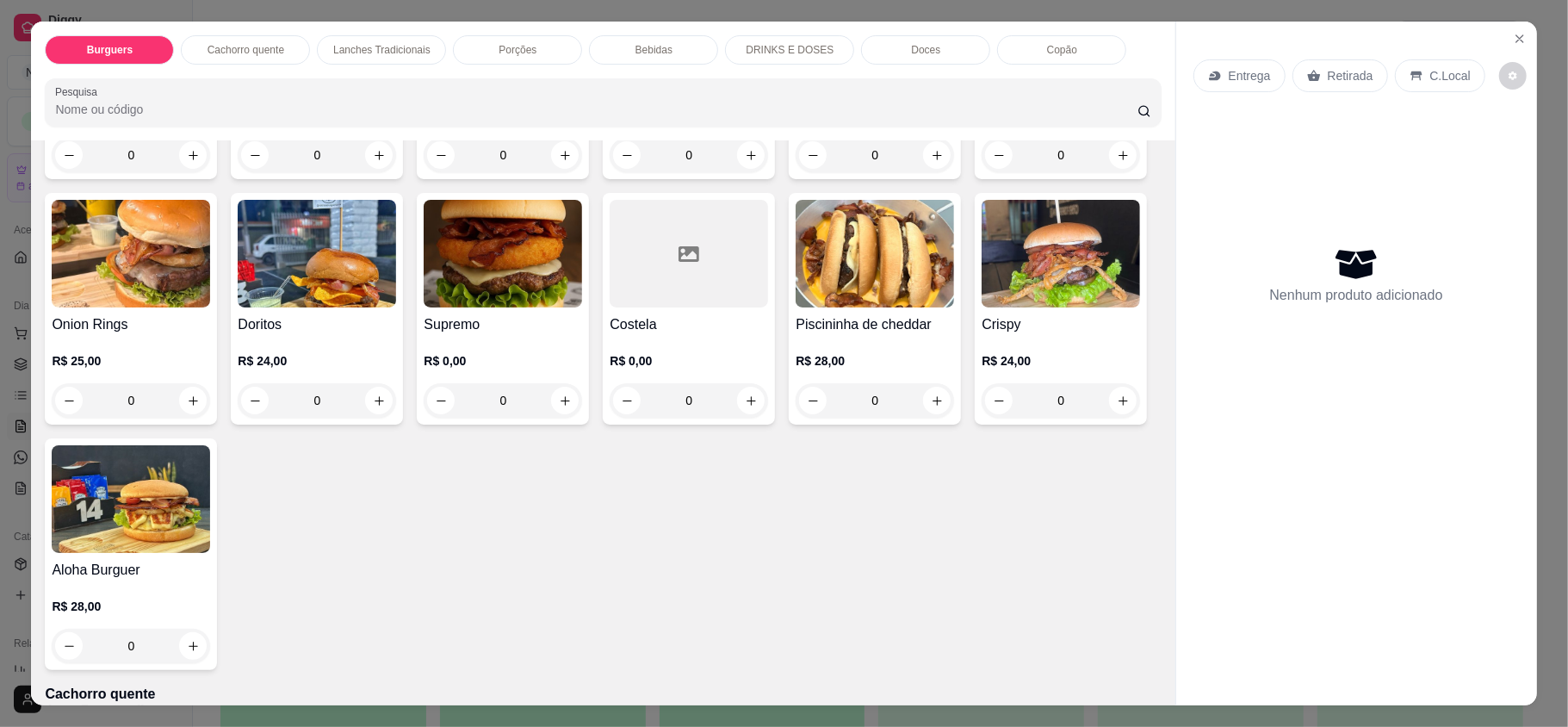
scroll to position [345, 0]
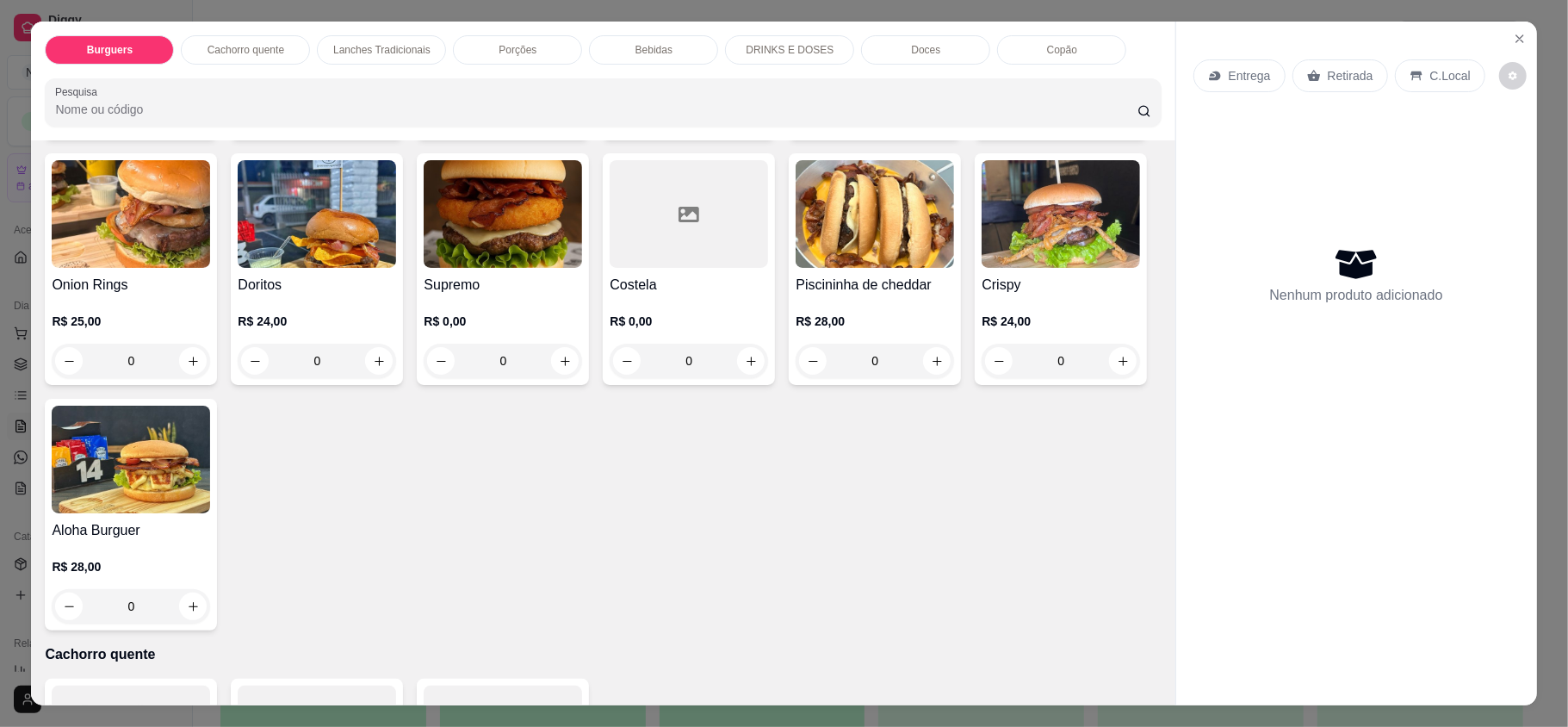
click at [210, 610] on div "0" at bounding box center [131, 607] width 159 height 35
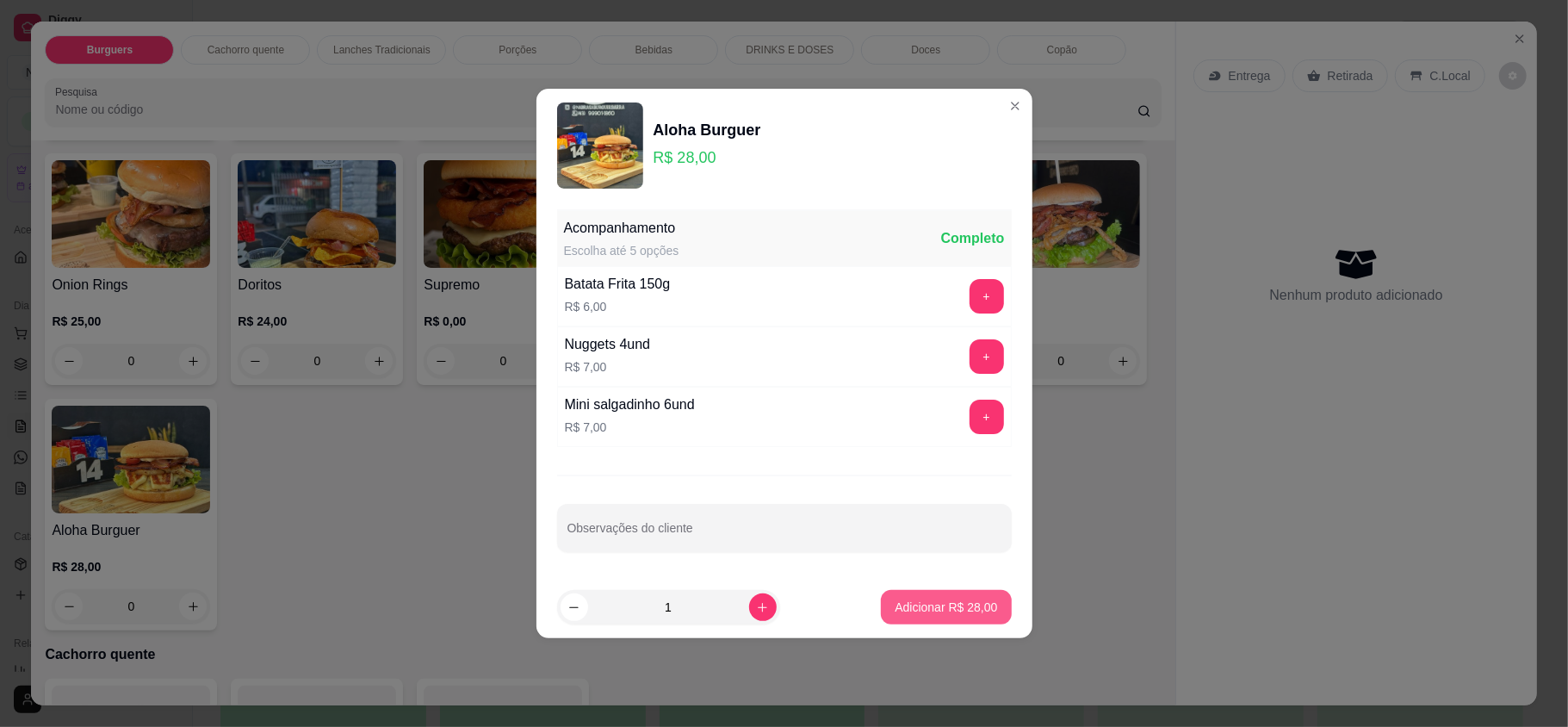
click at [896, 610] on p "Adicionar R$ 28,00" at bounding box center [945, 608] width 102 height 17
type input "1"
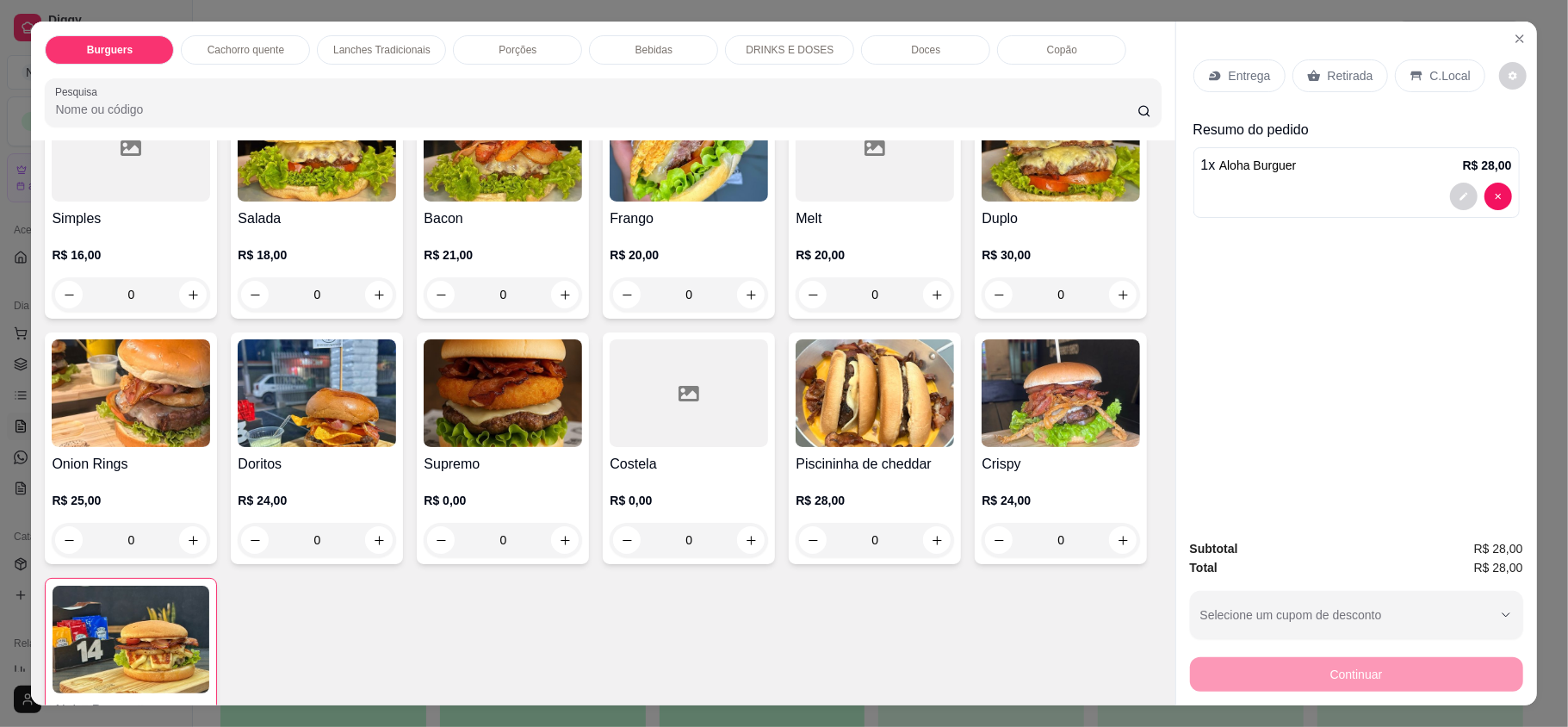
scroll to position [115, 0]
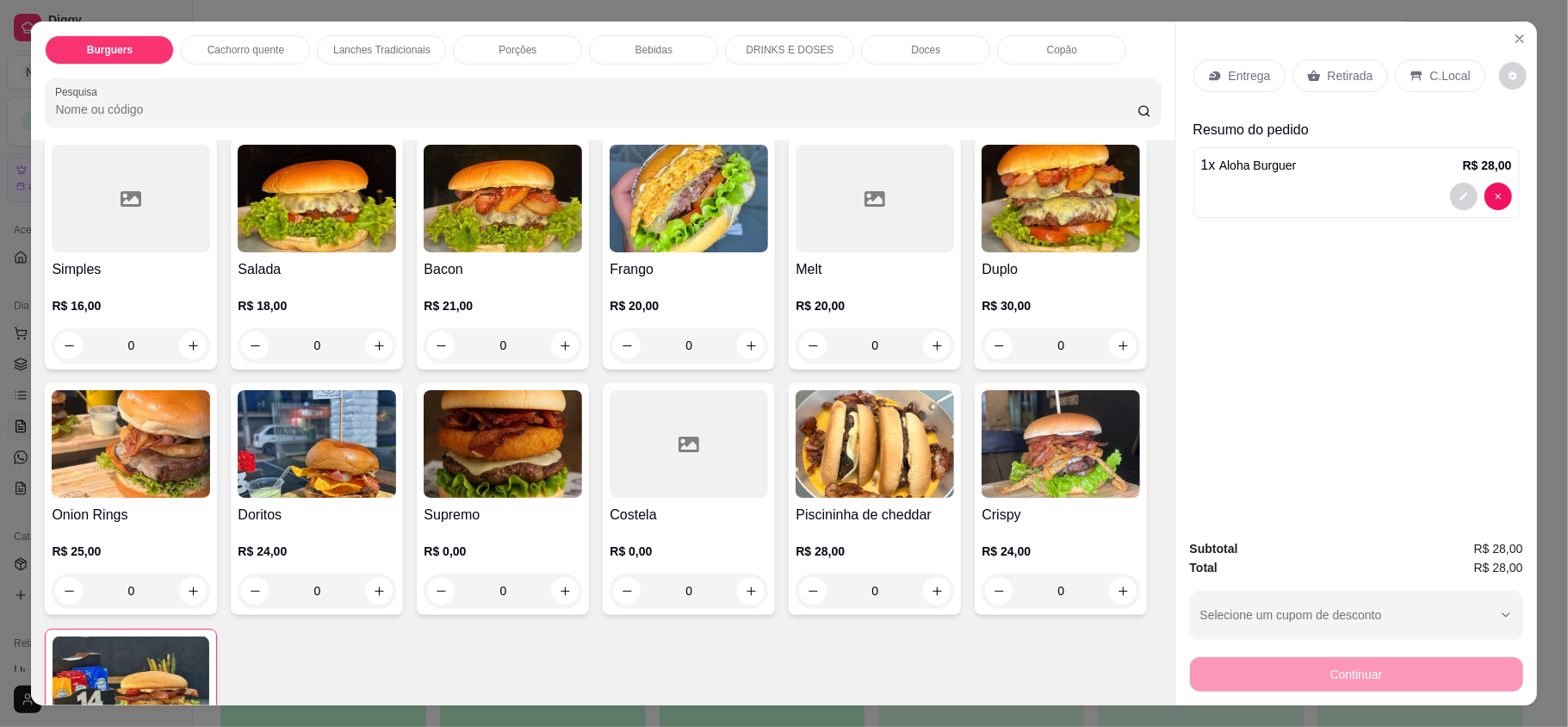
click at [895, 305] on p "R$ 20,00" at bounding box center [874, 306] width 159 height 17
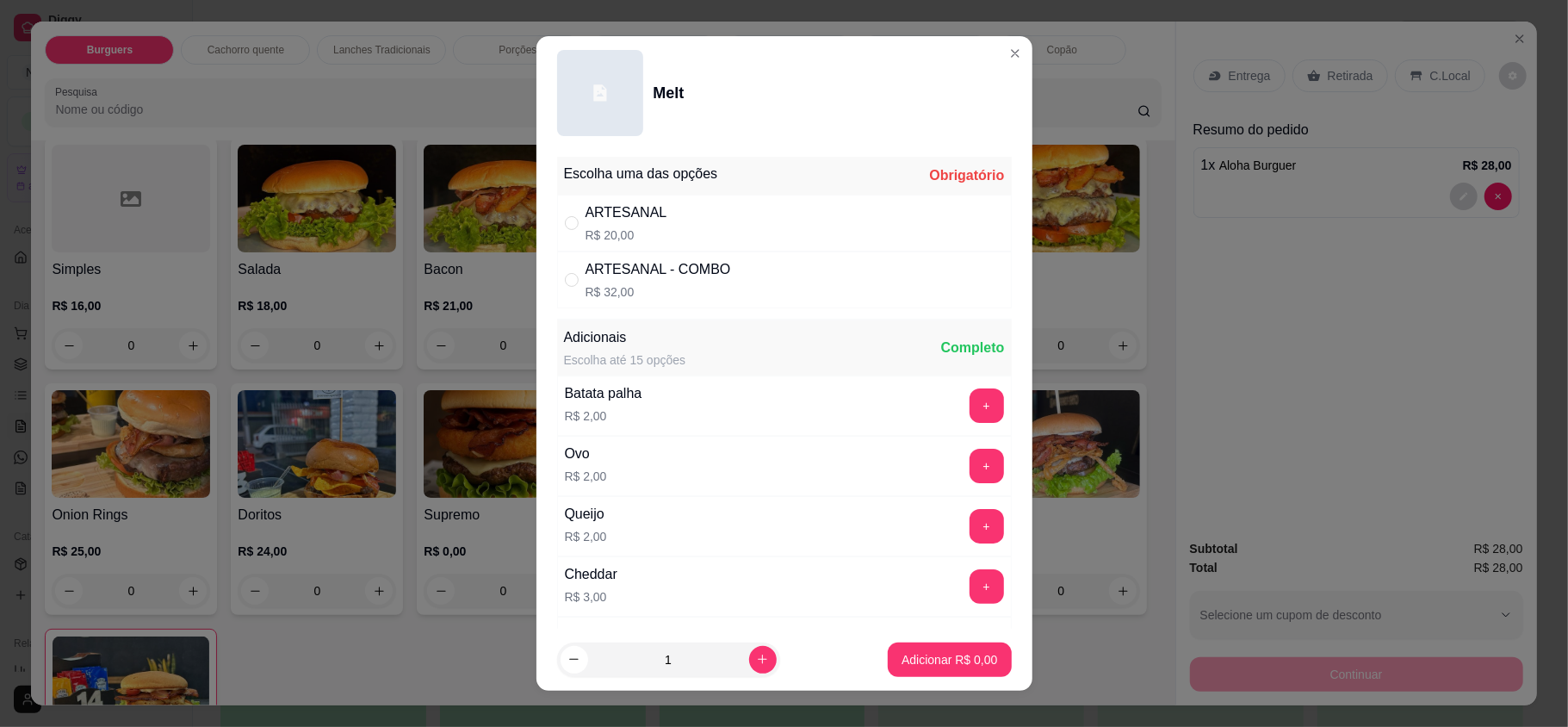
click at [732, 231] on div "ARTESANAL R$ 20,00" at bounding box center [784, 222] width 454 height 57
radio input "true"
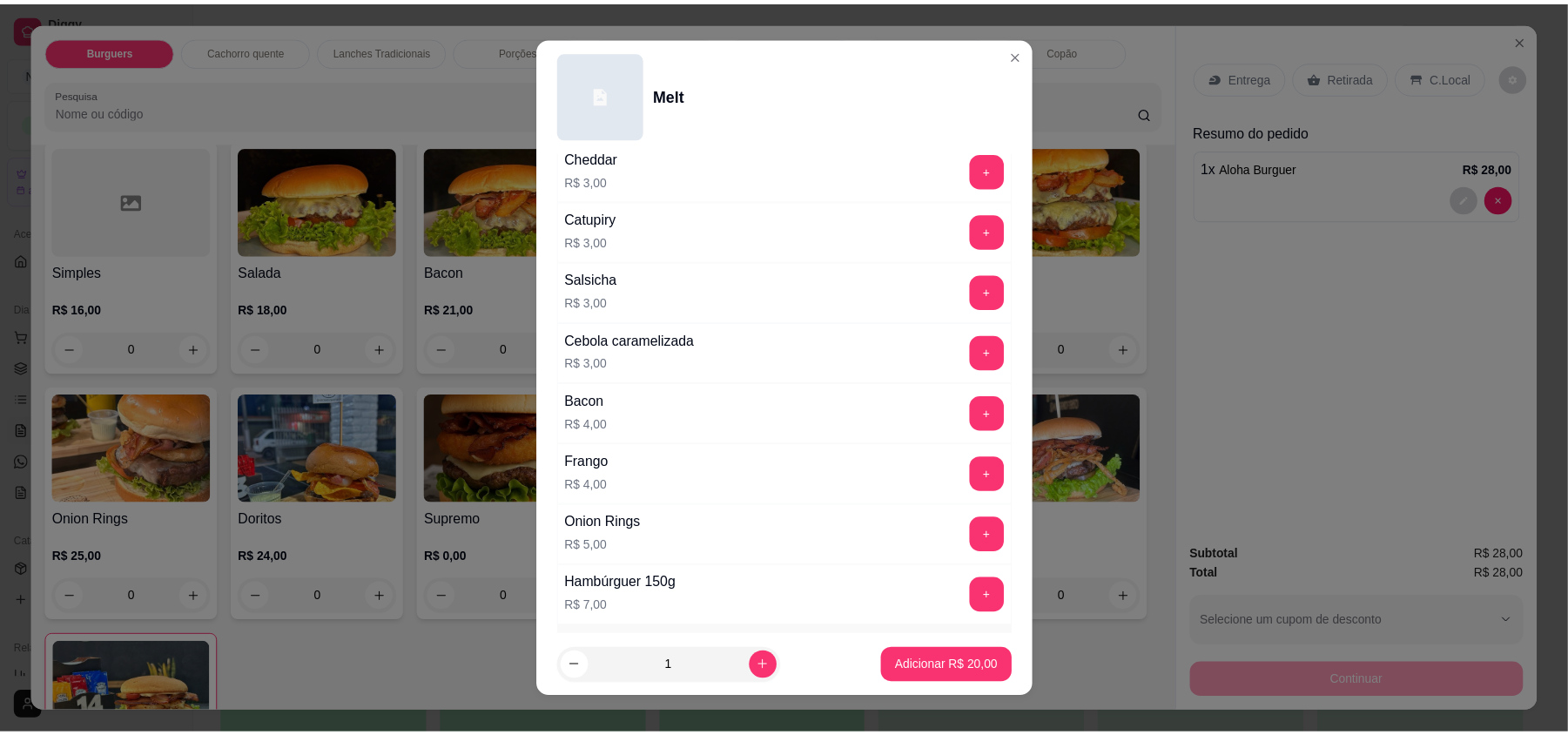
scroll to position [464, 0]
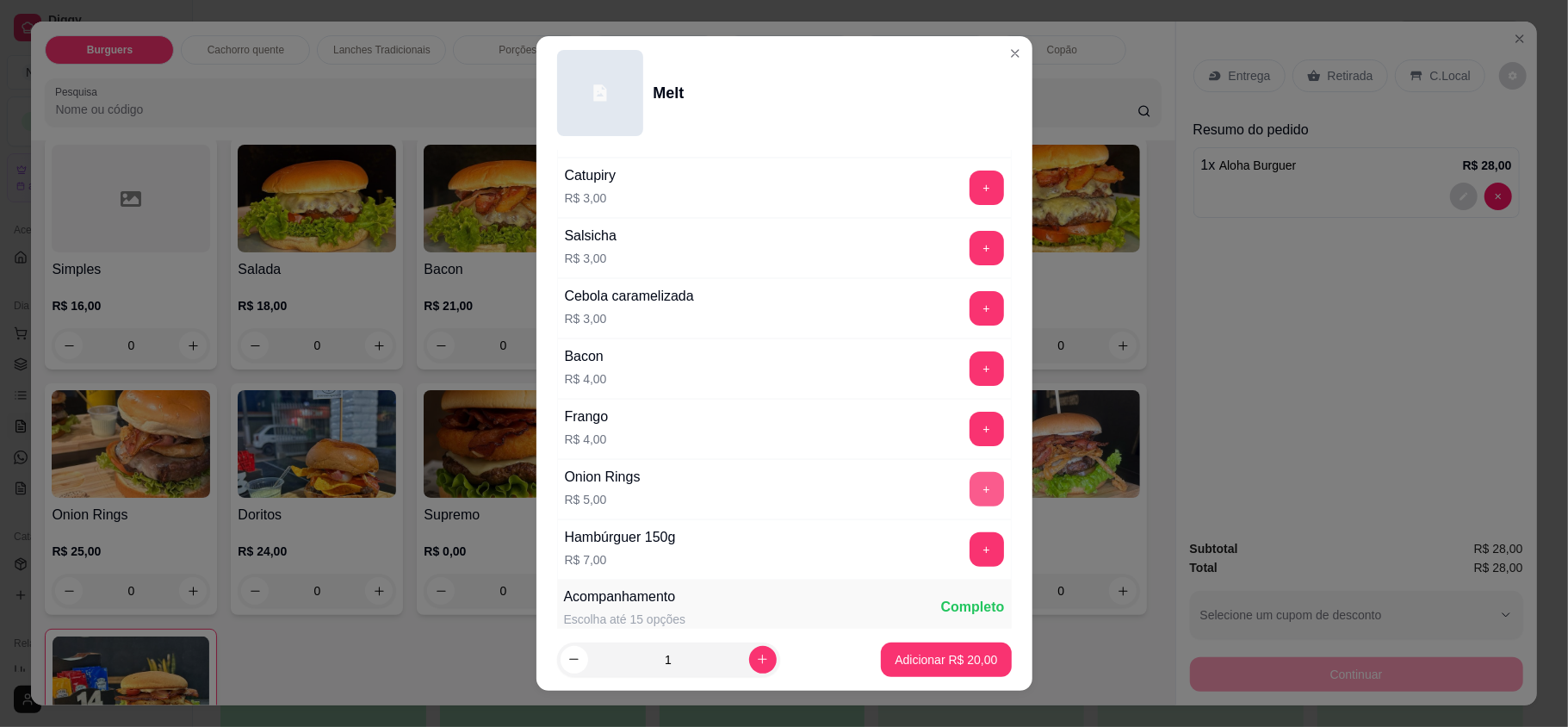
click at [969, 505] on button "+" at bounding box center [987, 489] width 35 height 35
click at [930, 668] on button "Adicionar R$ 25,00" at bounding box center [946, 659] width 126 height 34
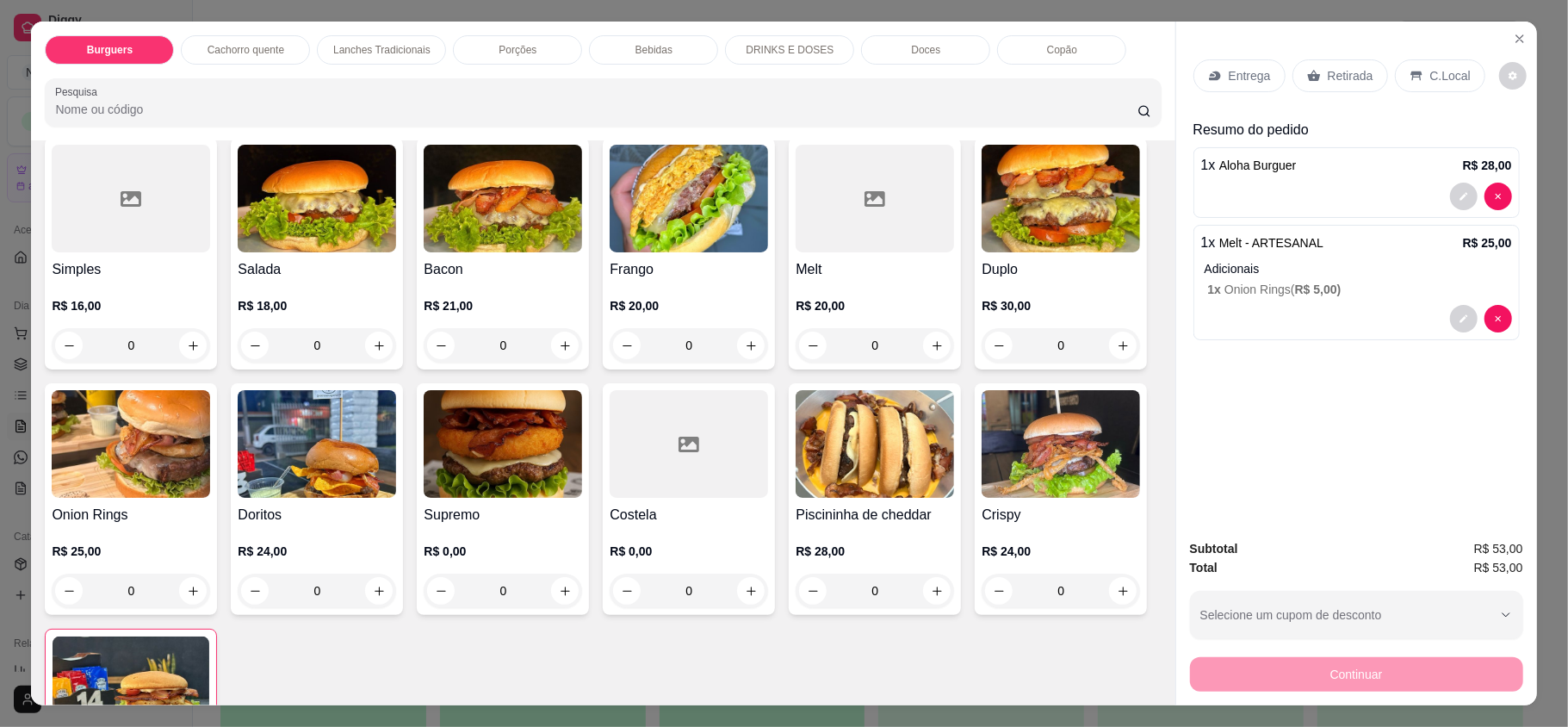
click at [1217, 76] on div "Entrega" at bounding box center [1240, 76] width 92 height 33
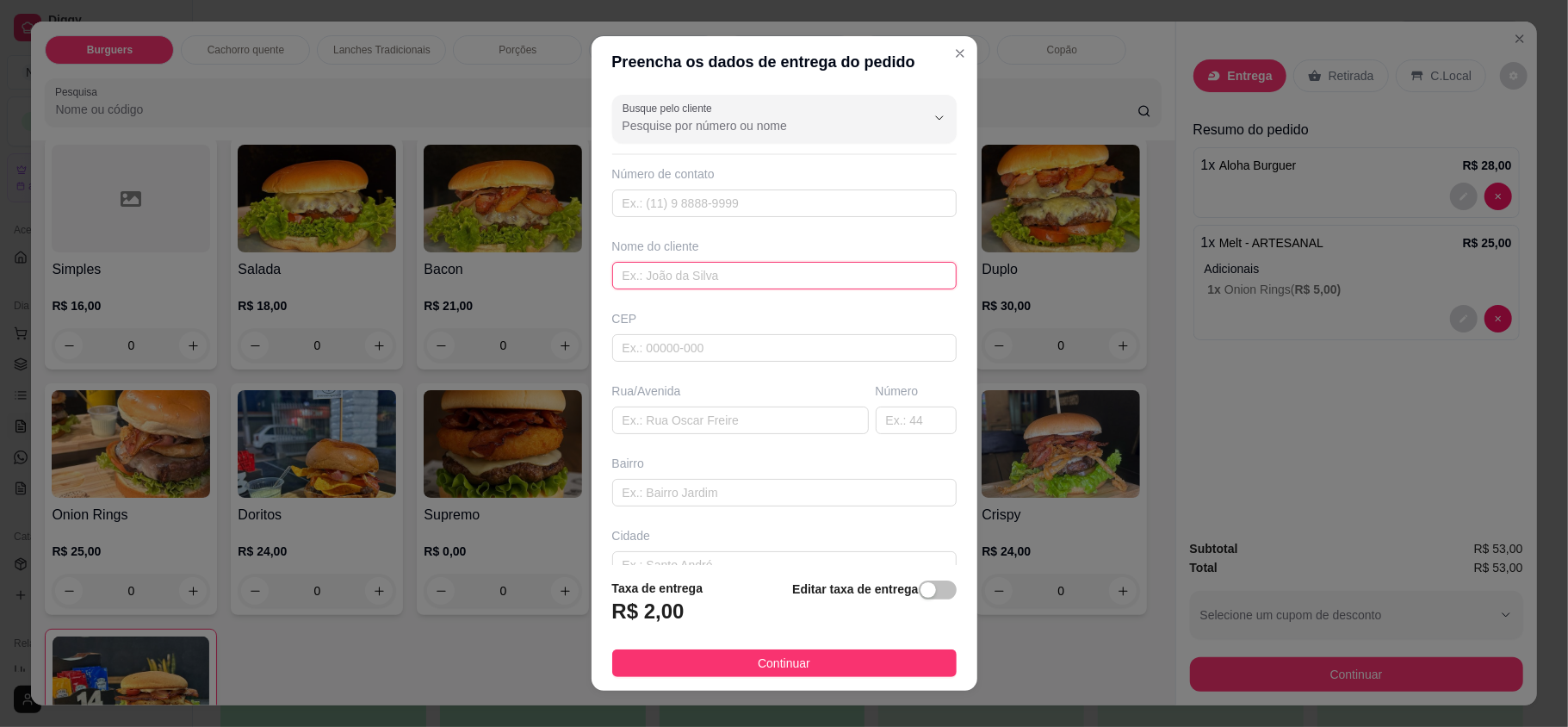
click at [773, 269] on input "text" at bounding box center [784, 275] width 345 height 28
type input "isabela"
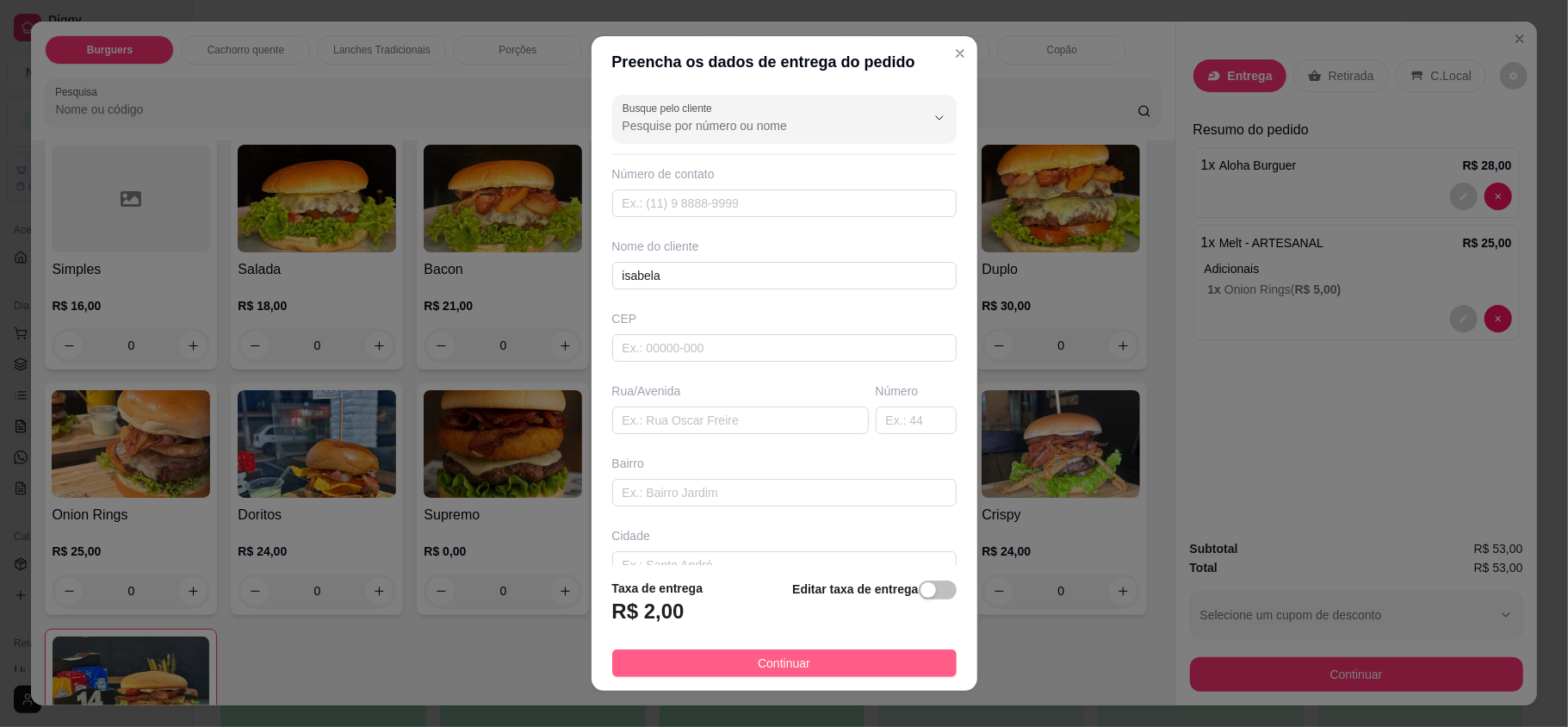
click at [836, 653] on button "Continuar" at bounding box center [784, 662] width 345 height 28
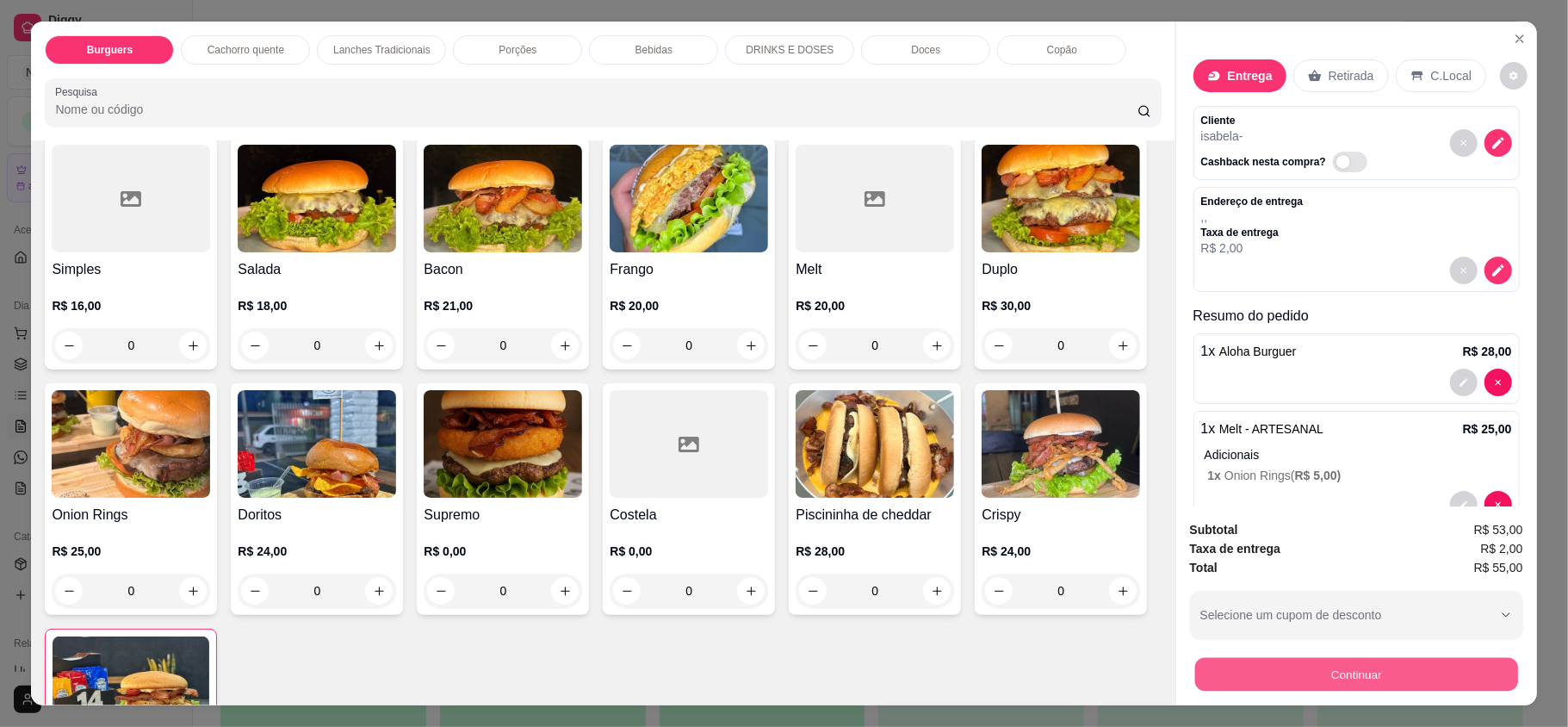
click at [1309, 669] on button "Continuar" at bounding box center [1355, 673] width 322 height 34
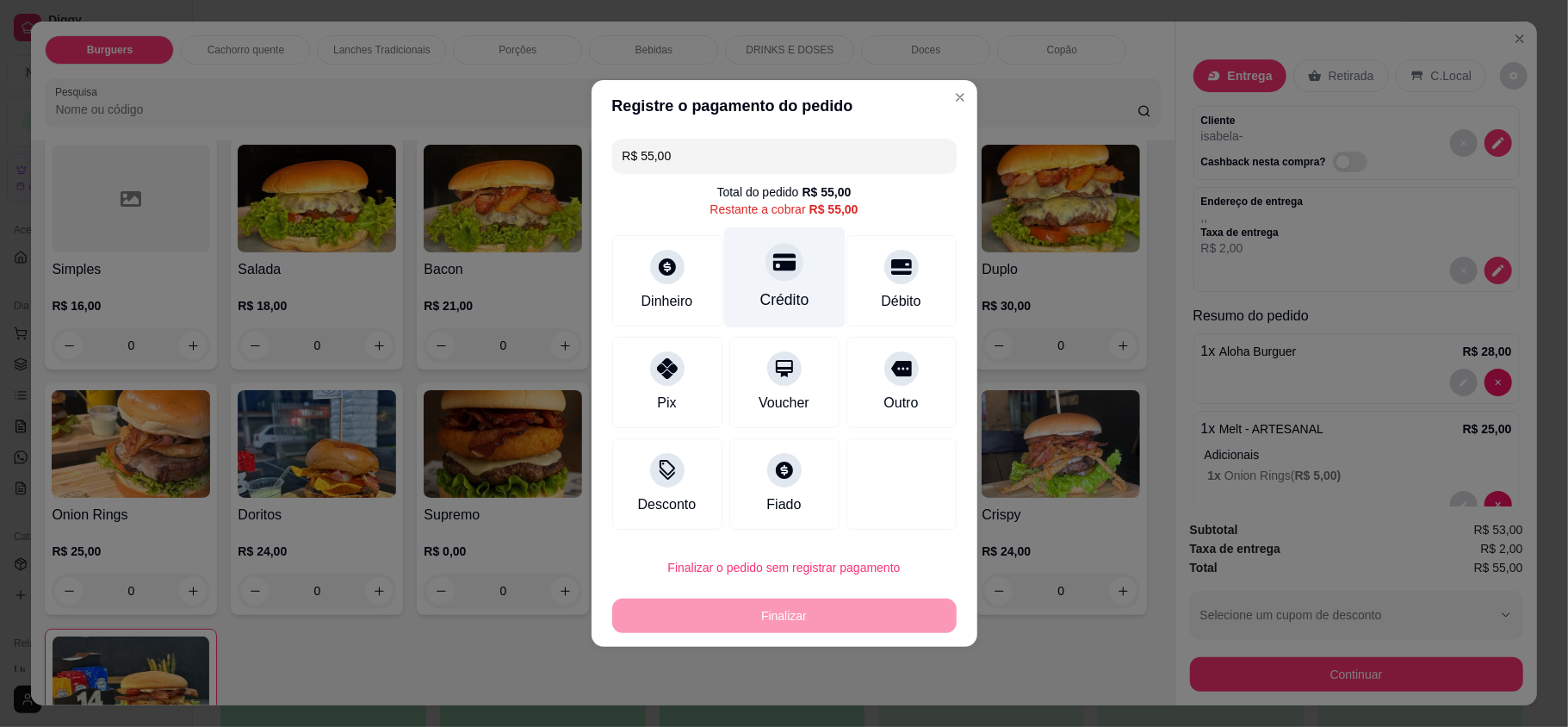
click at [786, 284] on div "Crédito" at bounding box center [784, 277] width 121 height 101
type input "R$ 0,00"
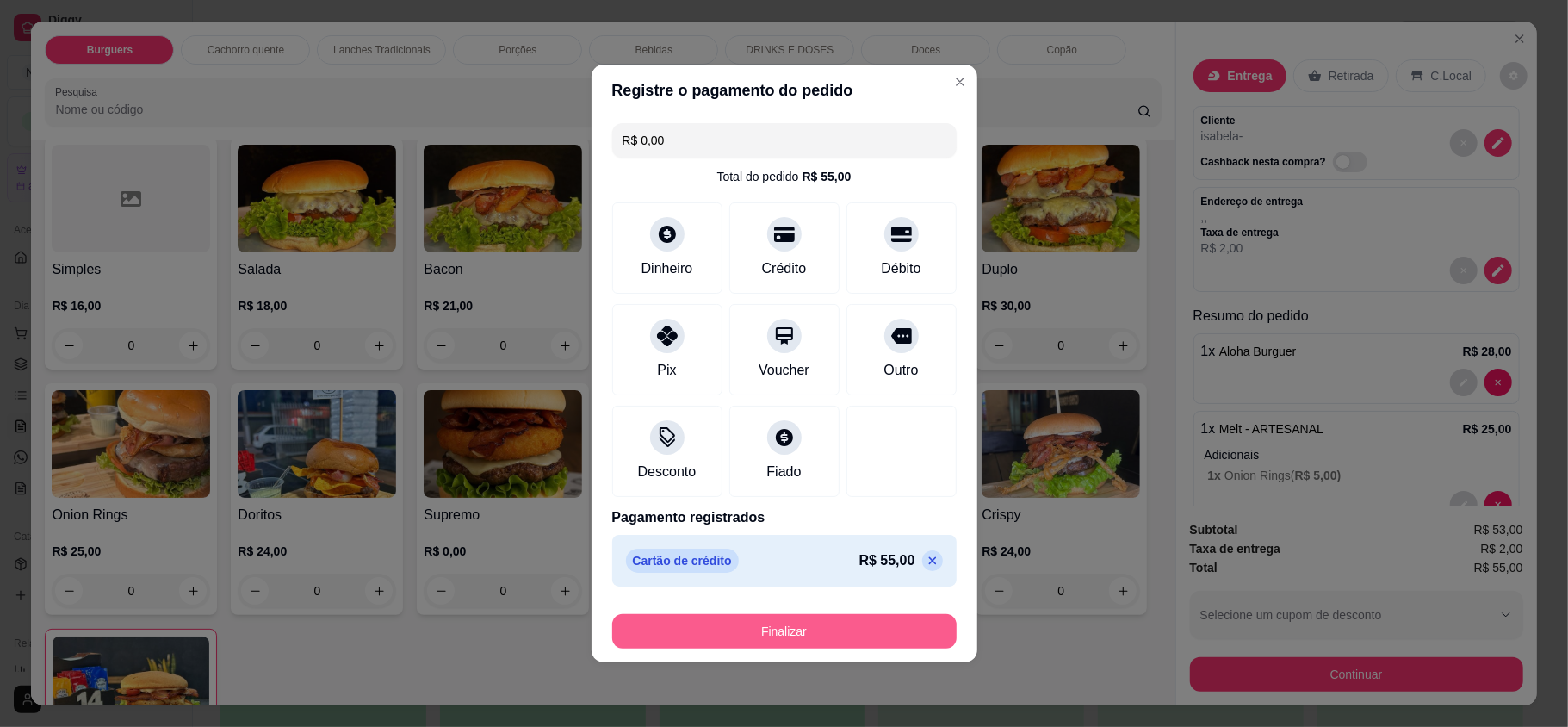
click at [866, 635] on button "Finalizar" at bounding box center [784, 632] width 345 height 35
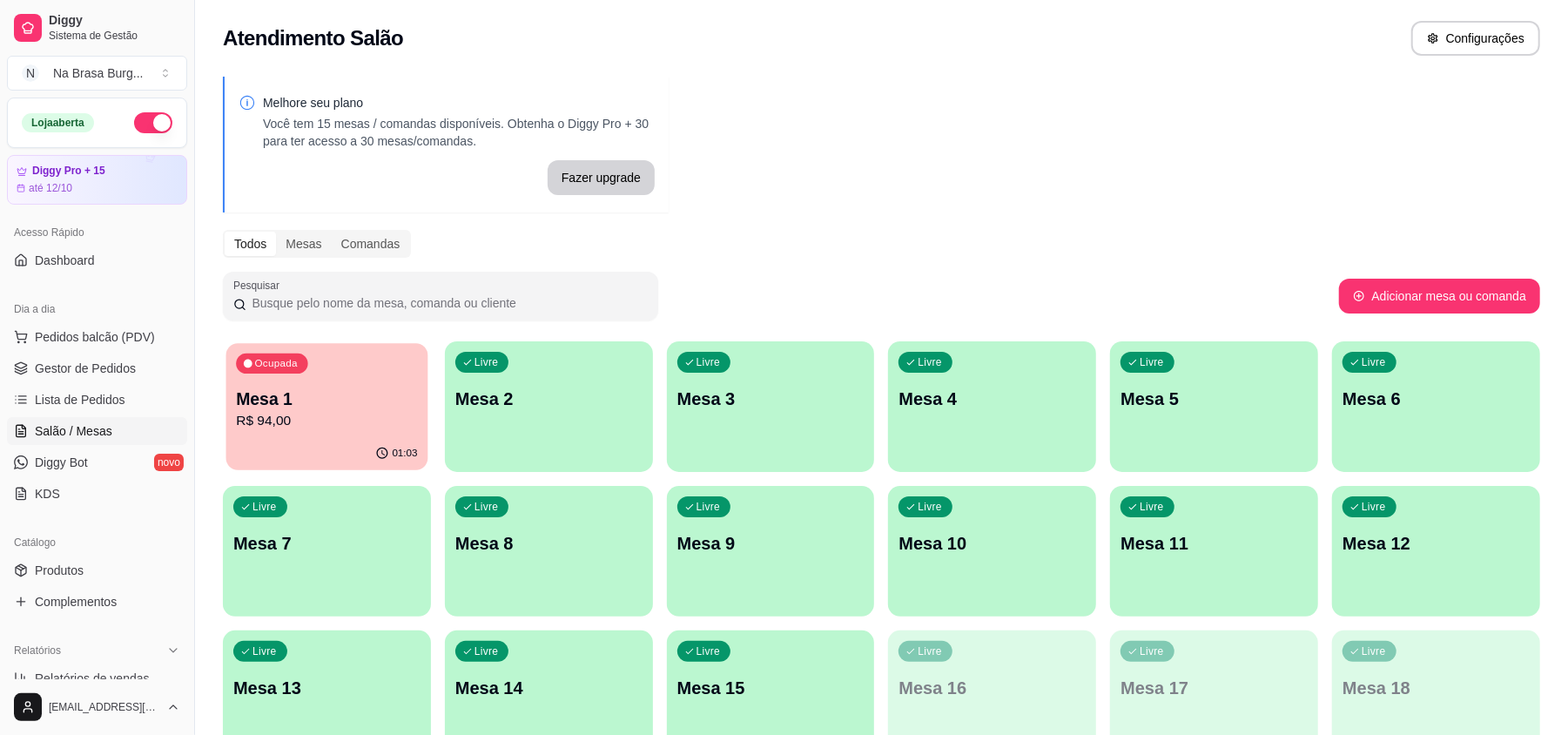
click at [331, 388] on p "Mesa 1" at bounding box center [326, 399] width 181 height 23
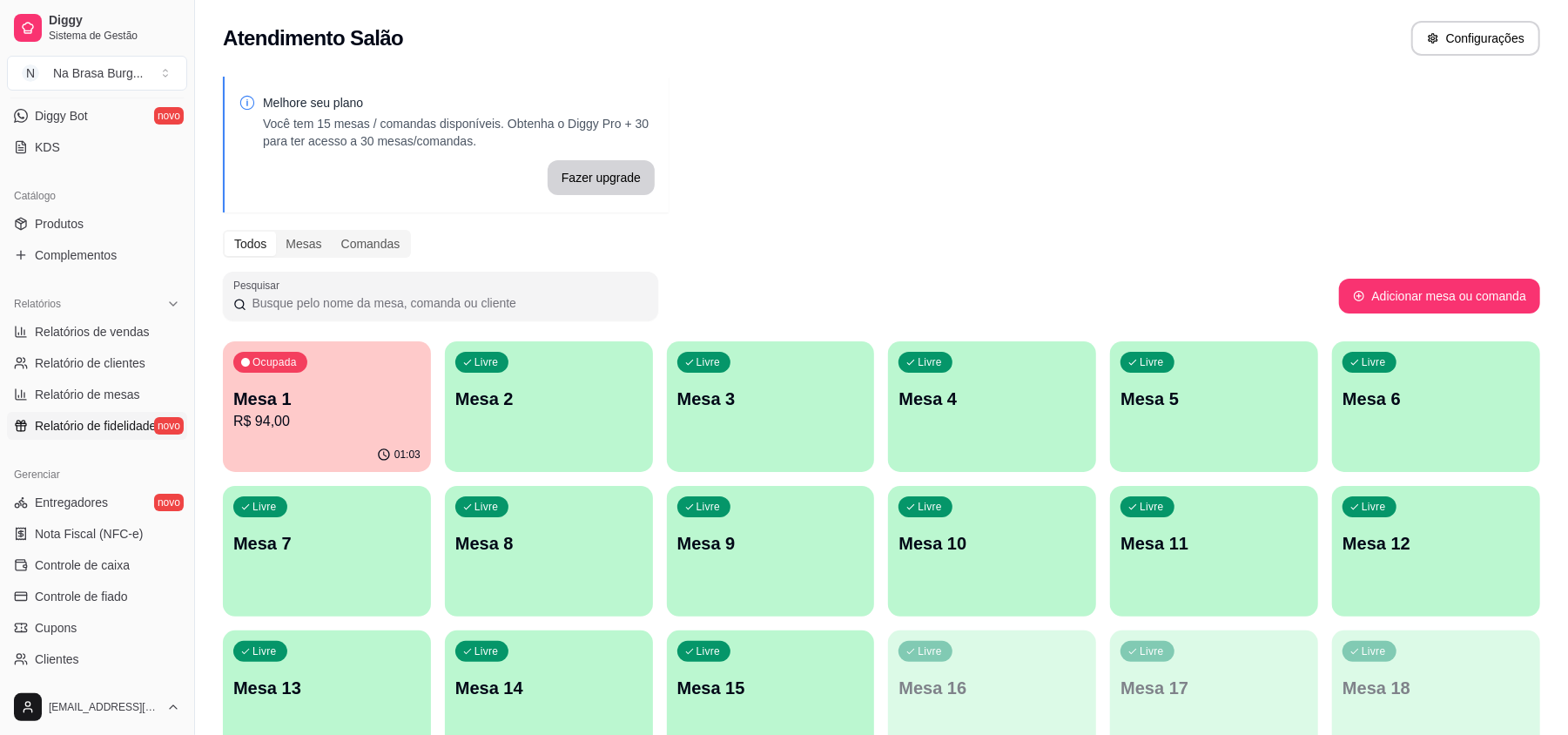
scroll to position [349, 0]
click at [116, 331] on span "Relatórios de vendas" at bounding box center [92, 330] width 115 height 18
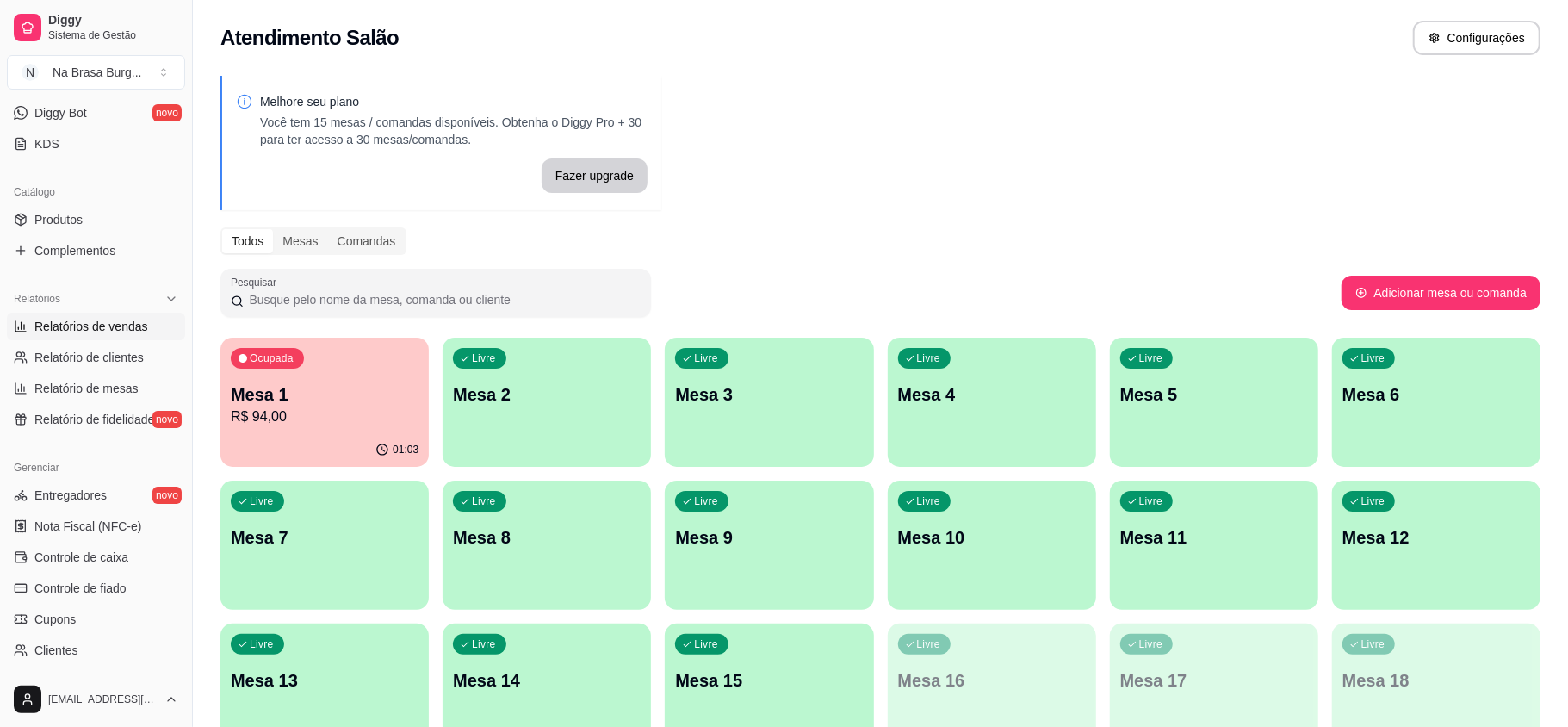
select select "ALL"
select select "0"
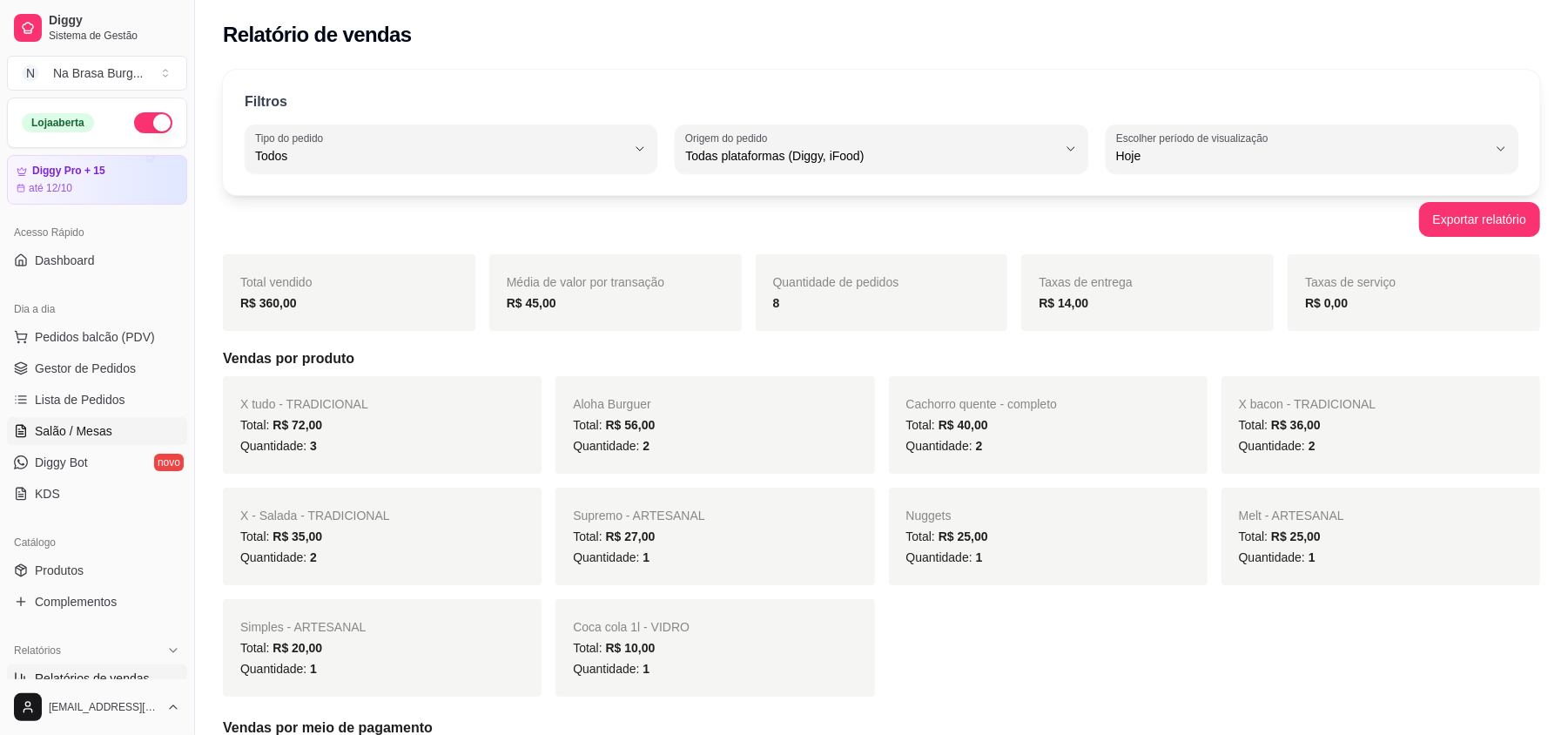
click at [111, 432] on link "Salão / Mesas" at bounding box center [96, 430] width 180 height 28
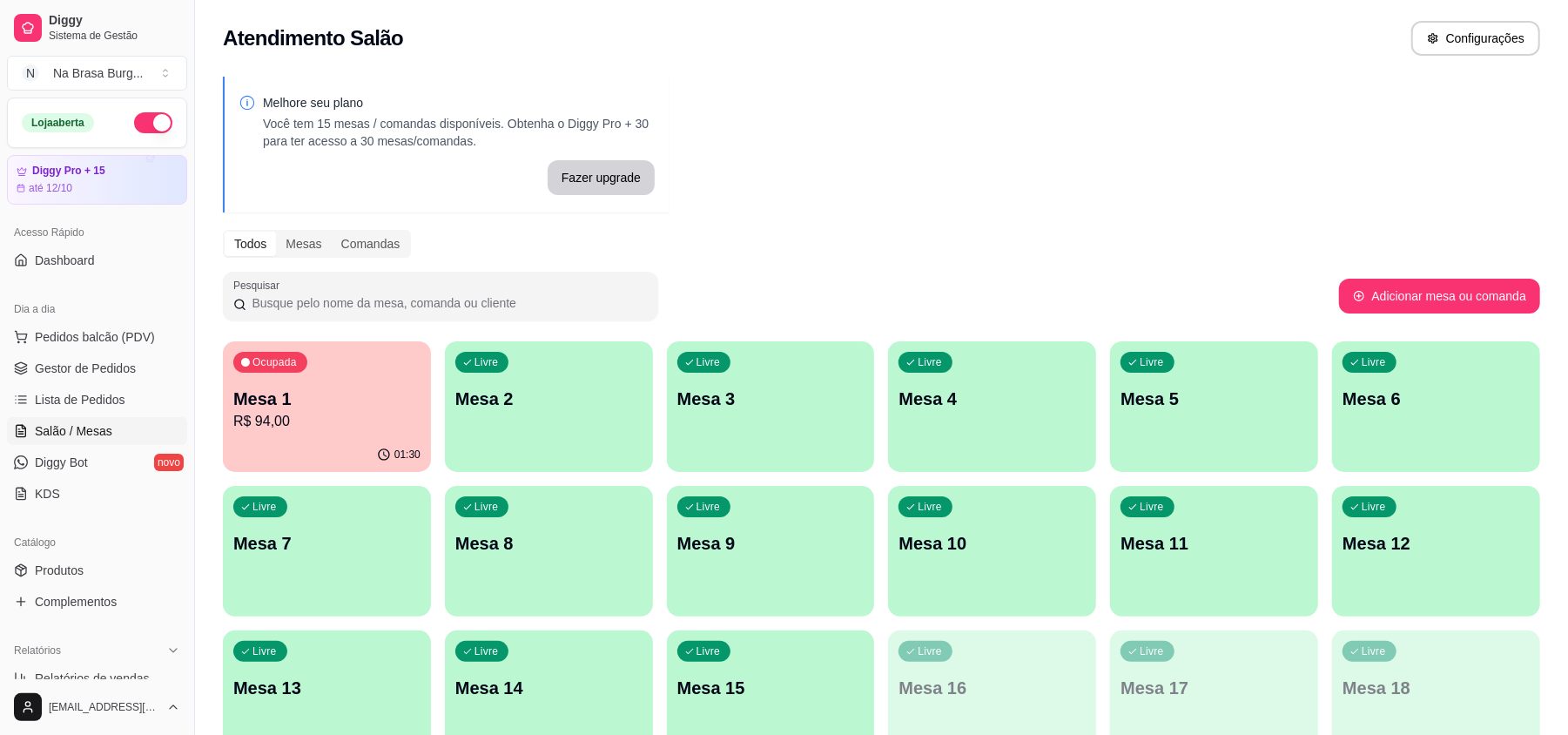
click at [305, 382] on div "Ocupada Mesa 1 R$ 94,00" at bounding box center [327, 389] width 208 height 96
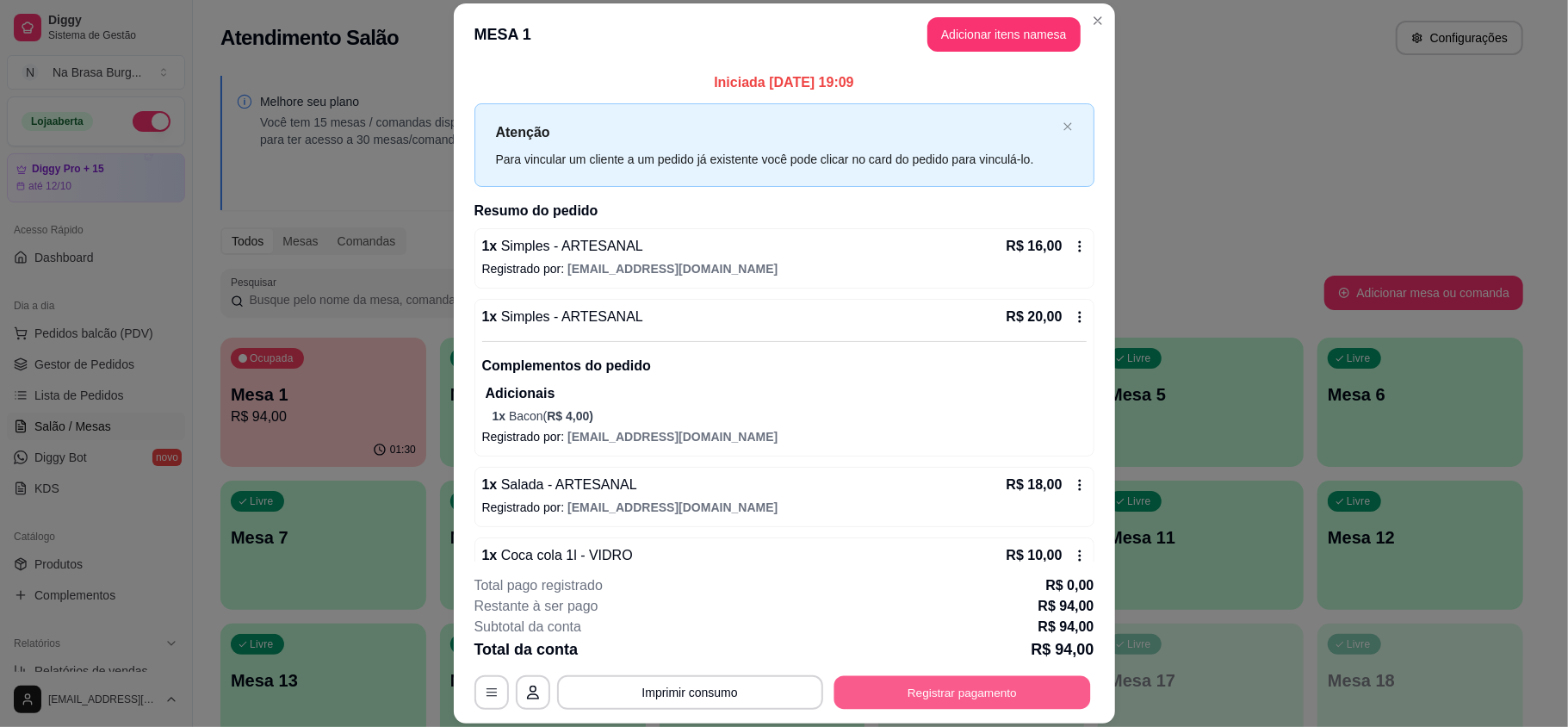
click at [938, 690] on button "Registrar pagamento" at bounding box center [962, 691] width 257 height 34
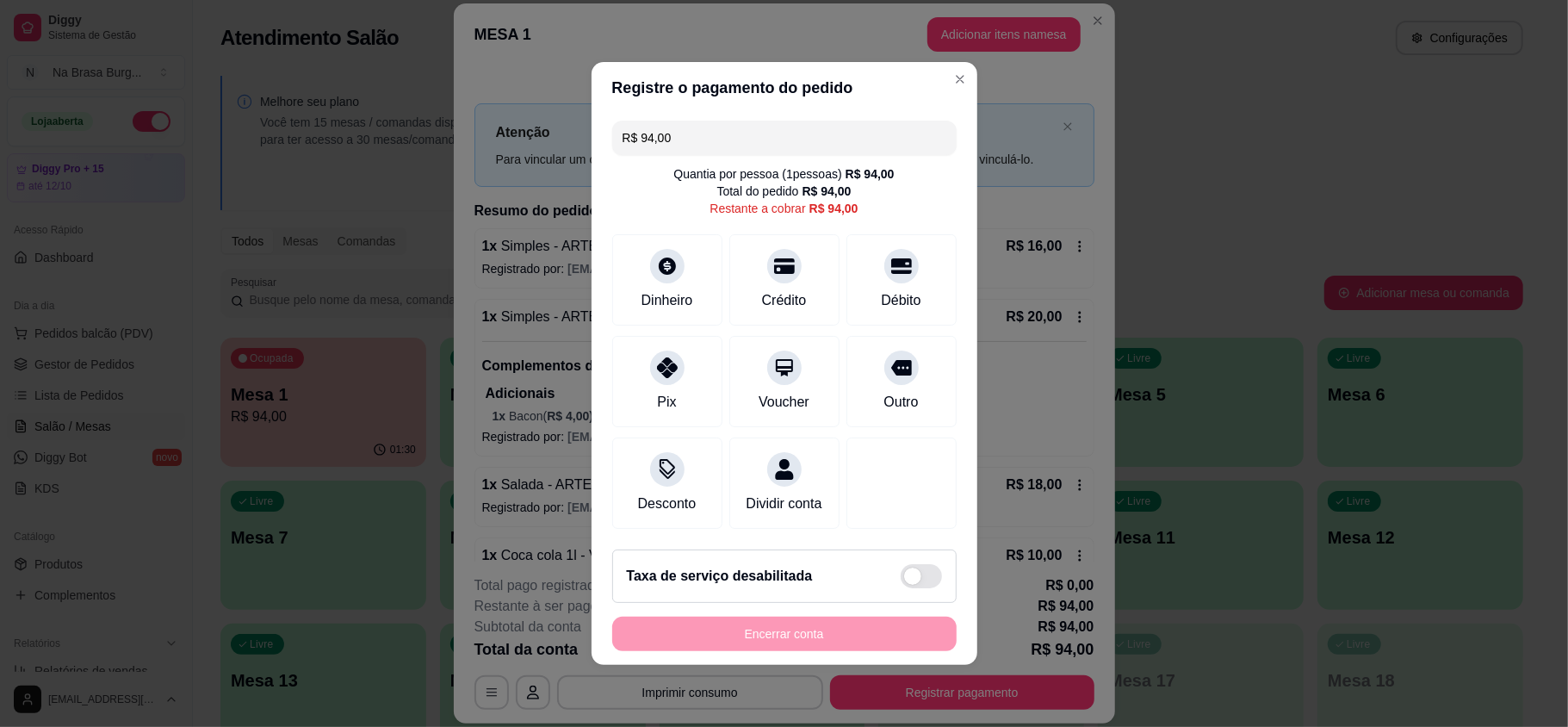
drag, startPoint x: 738, startPoint y: 127, endPoint x: 107, endPoint y: 133, distance: 631.0
click at [107, 133] on div "Registre o pagamento do pedido R$ 94,00 Quantia por pessoa ( 1 pessoas) R$ 94,0…" at bounding box center [784, 363] width 1568 height 727
click at [669, 349] on div at bounding box center [666, 362] width 38 height 38
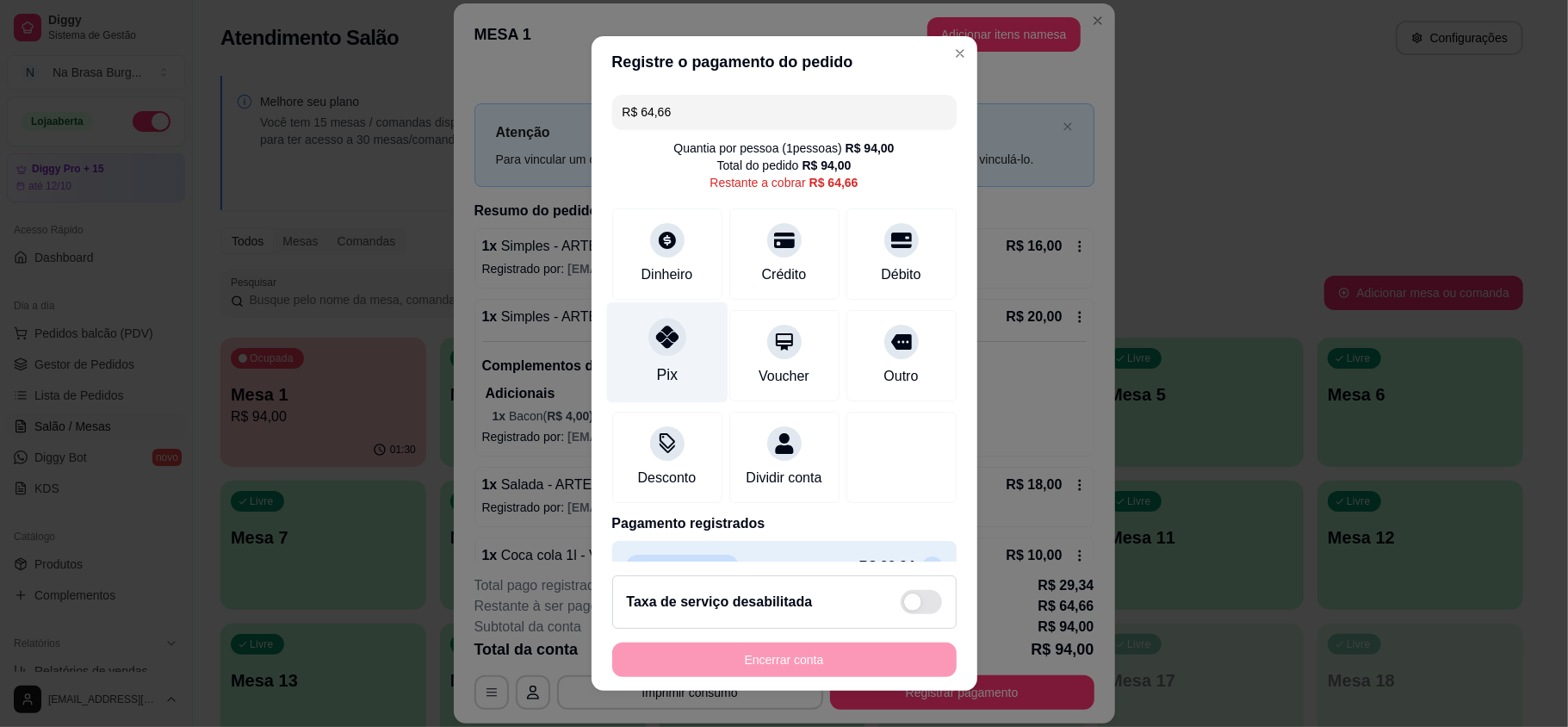
click at [655, 341] on icon at bounding box center [666, 336] width 22 height 22
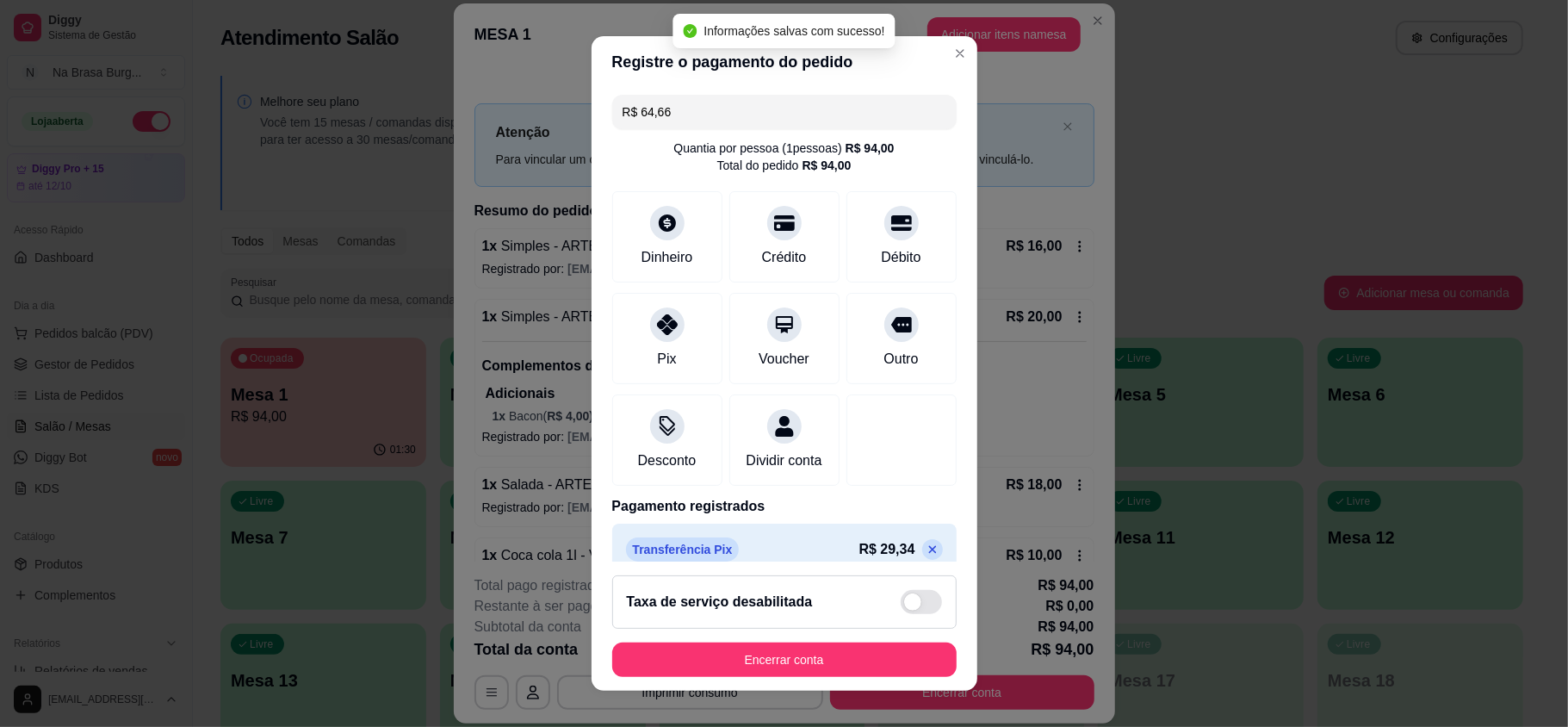
type input "R$ 0,00"
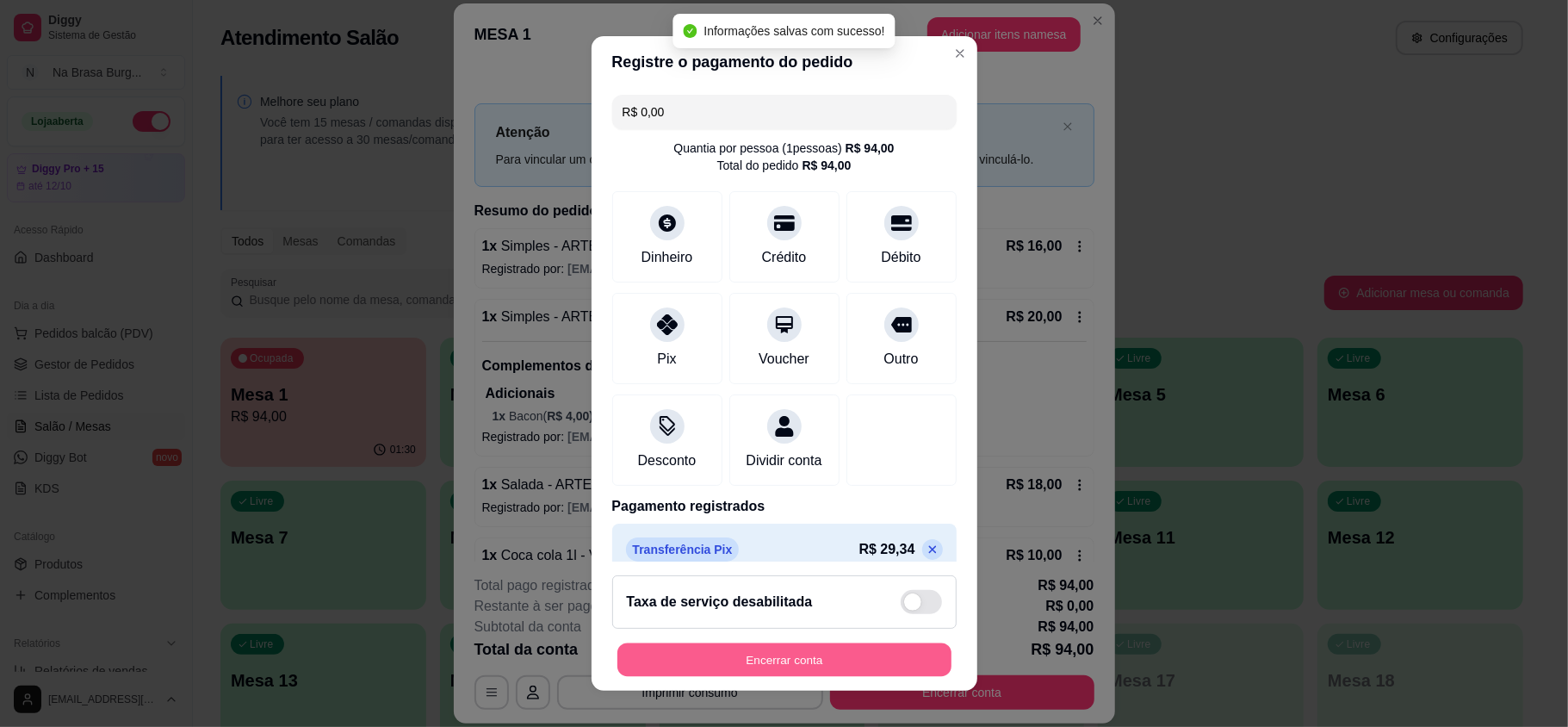
click at [801, 664] on button "Encerrar conta" at bounding box center [784, 659] width 334 height 34
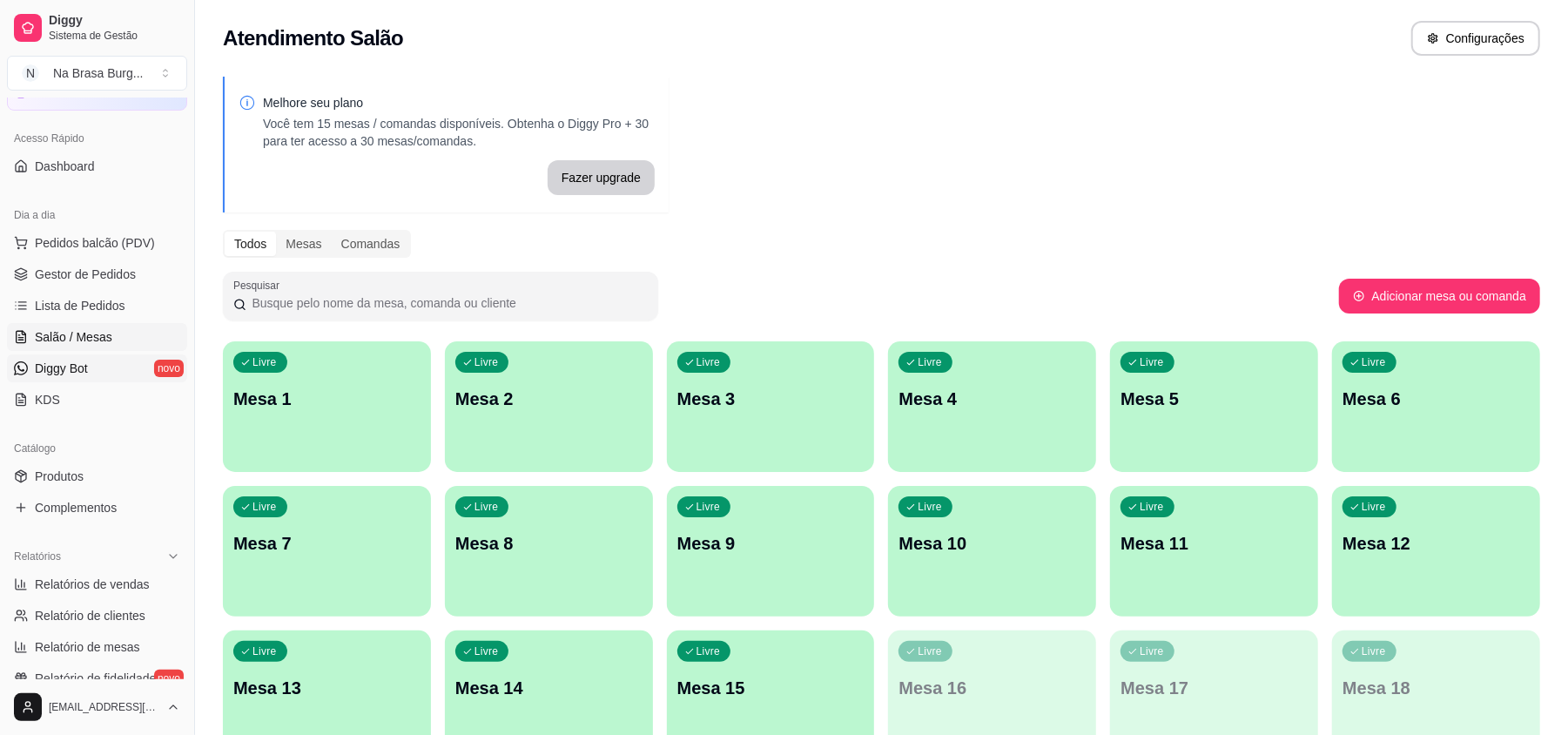
scroll to position [232, 0]
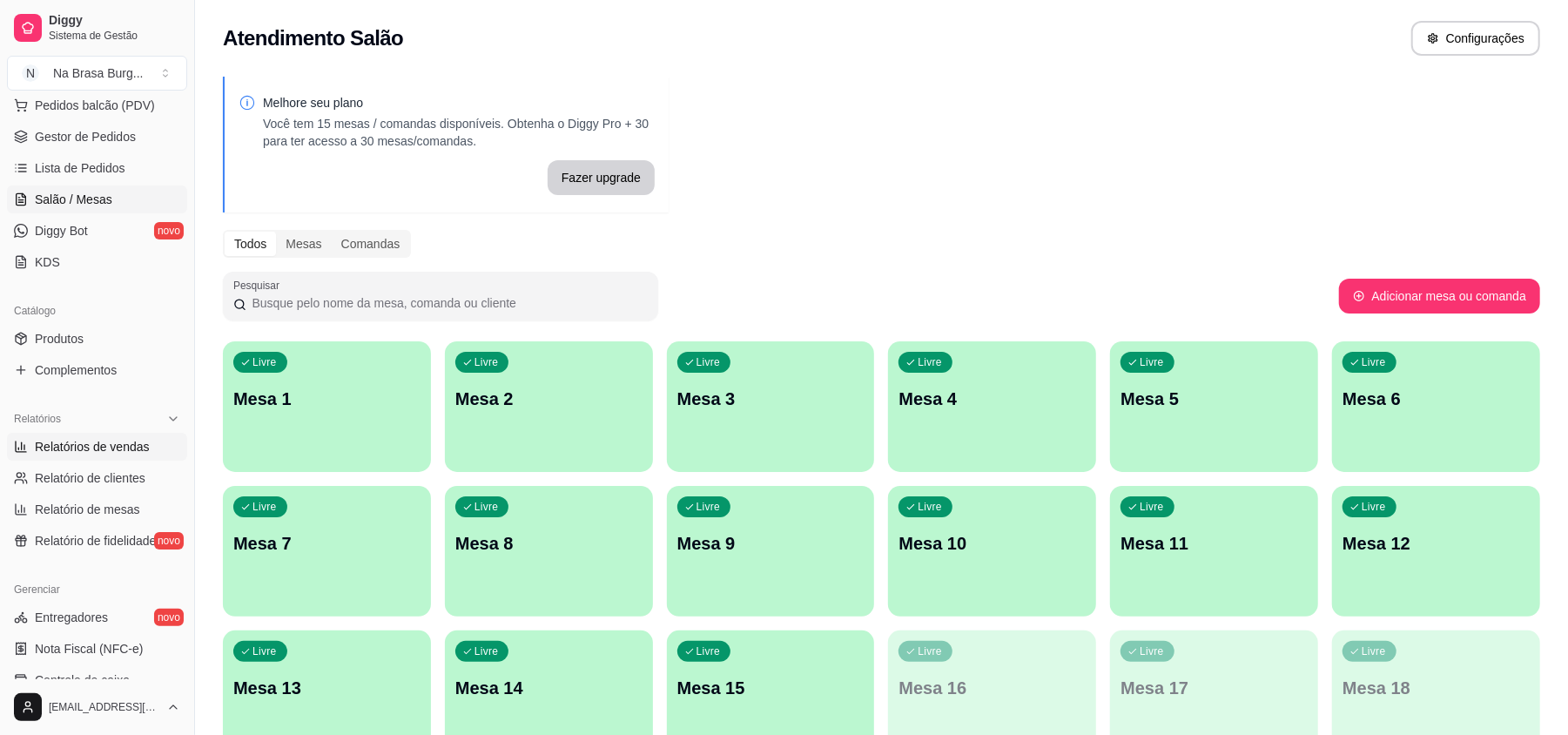
click at [98, 457] on link "Relatórios de vendas" at bounding box center [96, 447] width 180 height 28
select select "ALL"
select select "0"
